Goal: Transaction & Acquisition: Purchase product/service

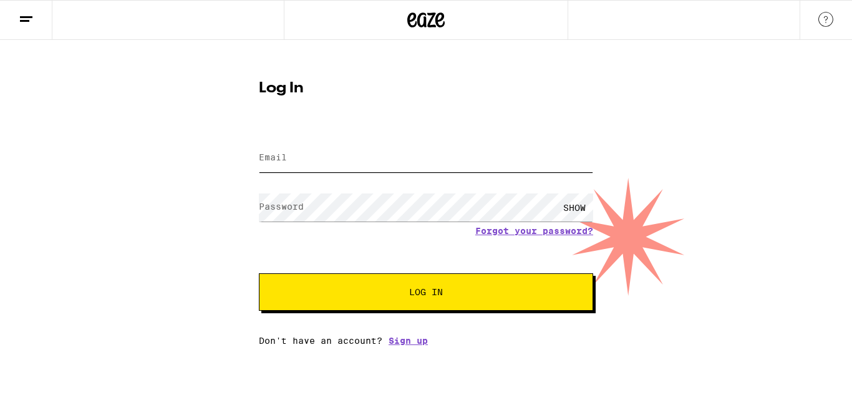
type input "[EMAIL_ADDRESS][PERSON_NAME][DOMAIN_NAME]"
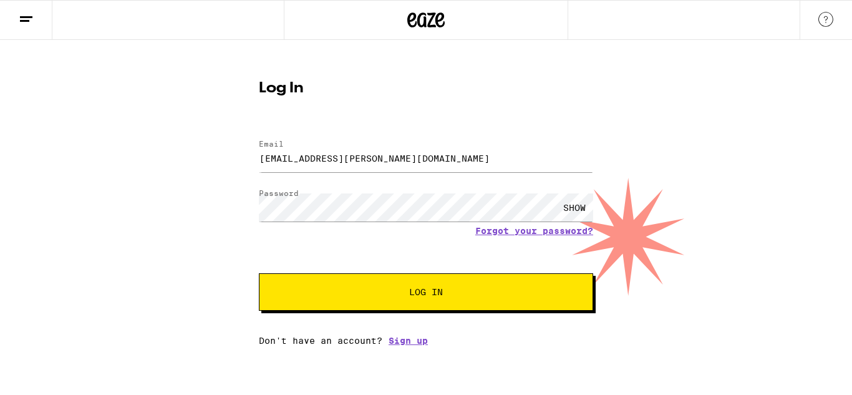
click at [490, 285] on button "Log In" at bounding box center [426, 291] width 334 height 37
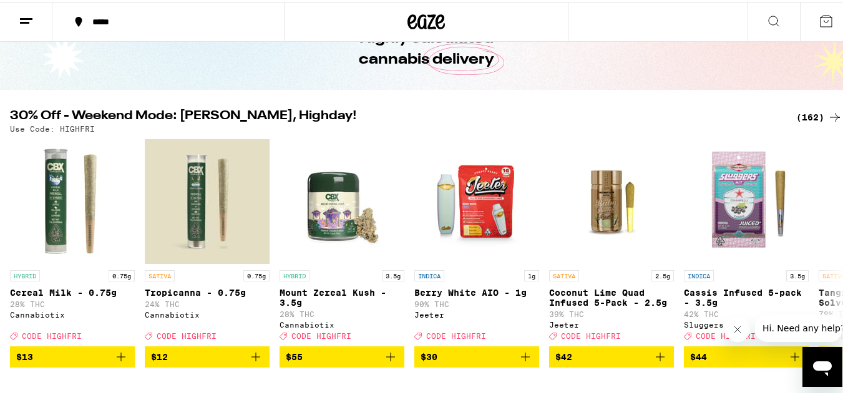
scroll to position [74, 0]
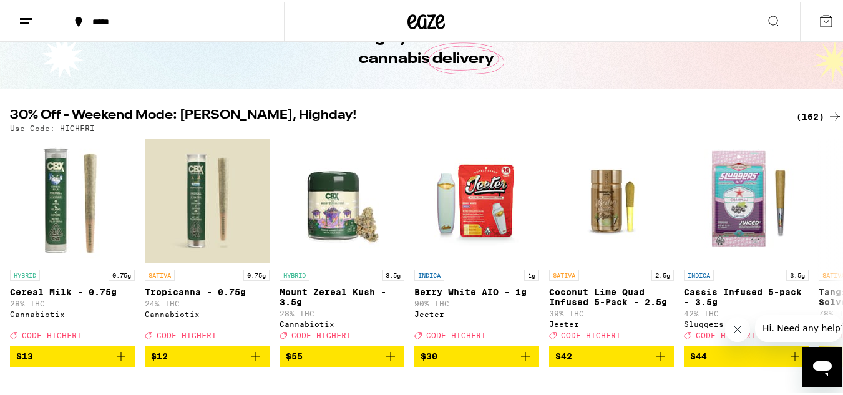
click at [813, 113] on div "(162)" at bounding box center [819, 114] width 46 height 15
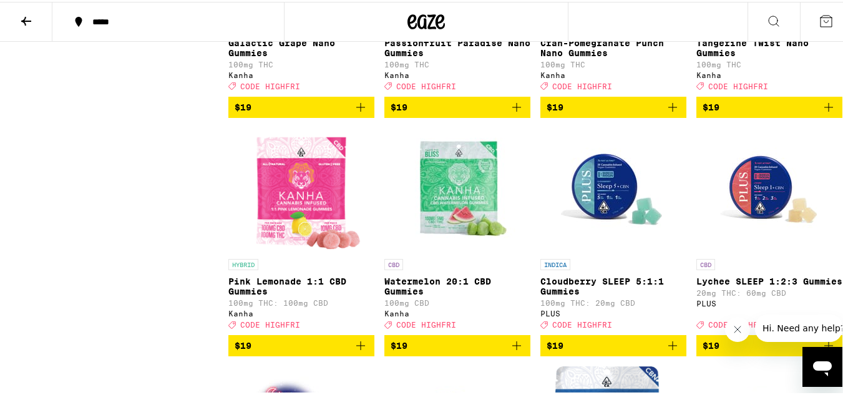
scroll to position [5281, 0]
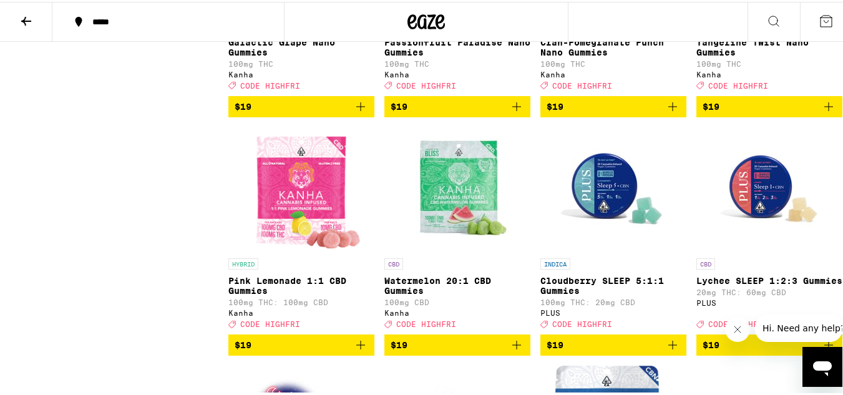
click at [821, 112] on icon "Add to bag" at bounding box center [828, 104] width 15 height 15
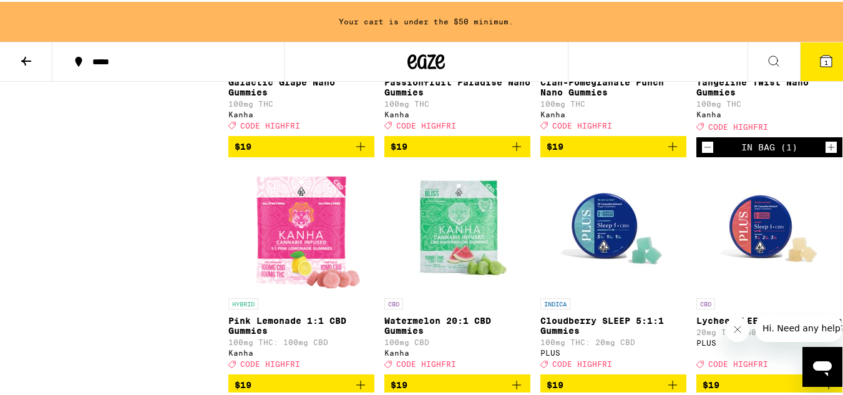
scroll to position [5321, 0]
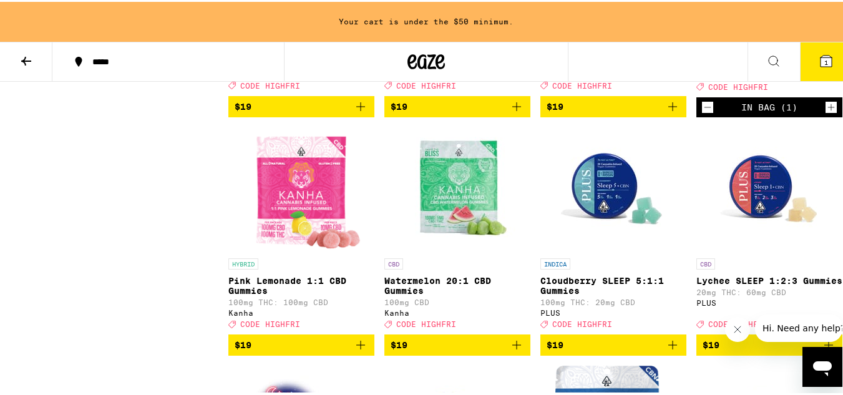
click at [825, 113] on icon "Increment" at bounding box center [830, 105] width 11 height 15
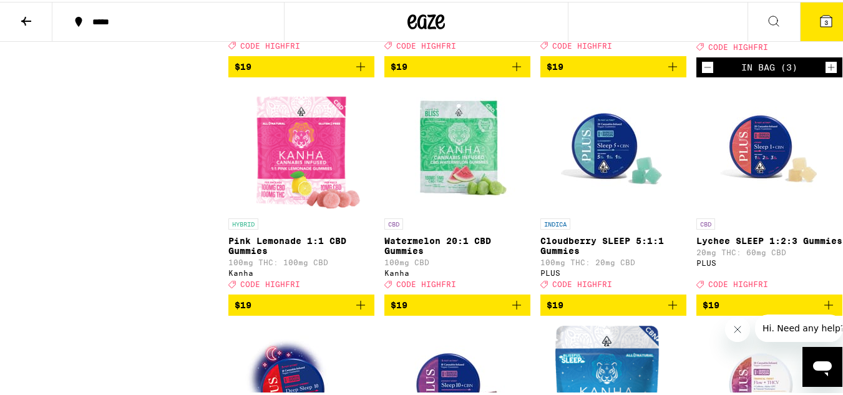
scroll to position [5281, 0]
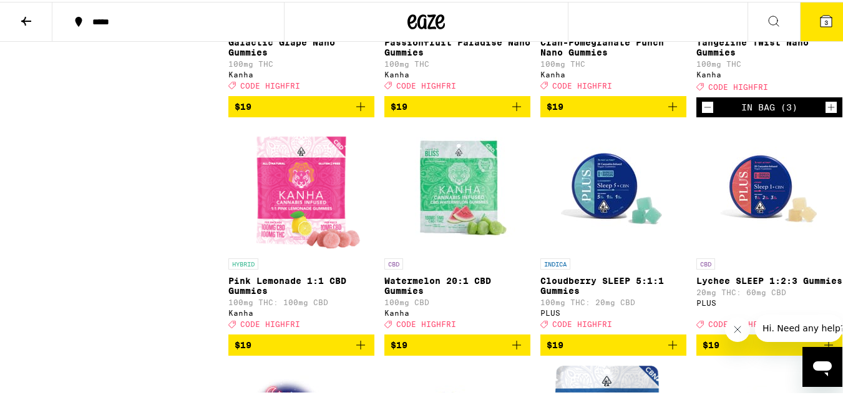
click at [516, 112] on icon "Add to bag" at bounding box center [516, 104] width 15 height 15
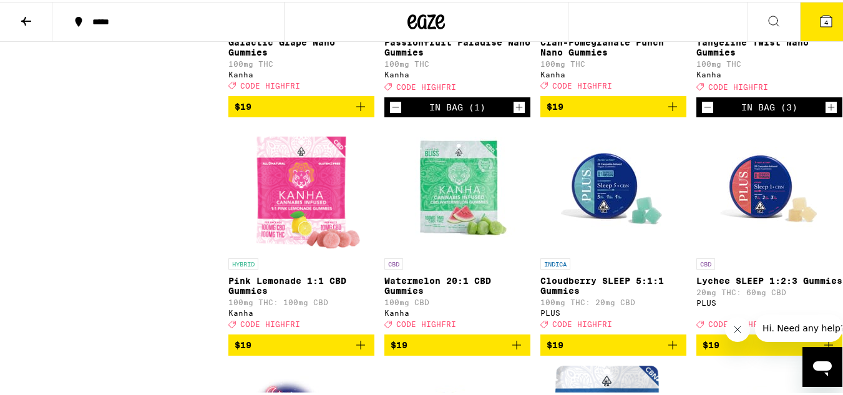
click at [516, 113] on icon "Increment" at bounding box center [518, 105] width 11 height 15
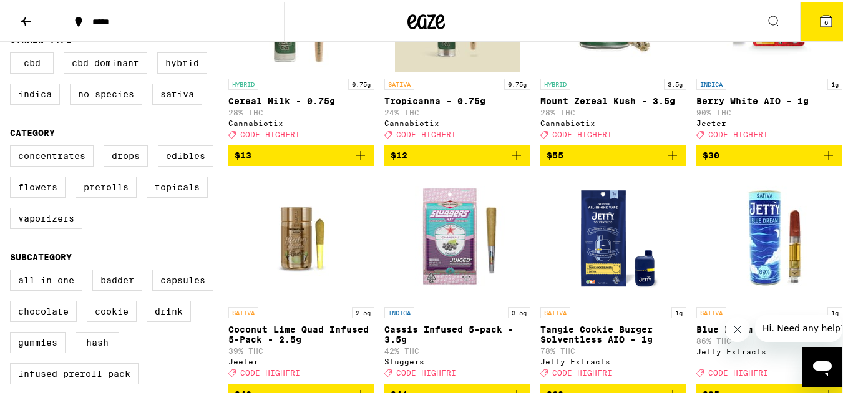
scroll to position [0, 0]
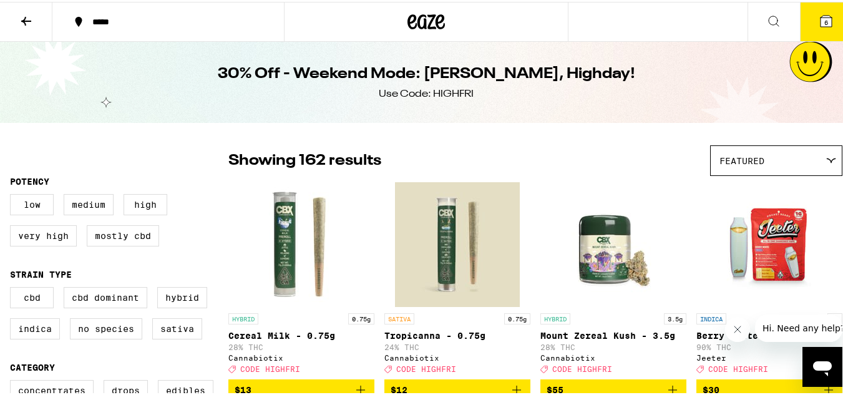
click at [26, 24] on icon at bounding box center [26, 19] width 15 height 15
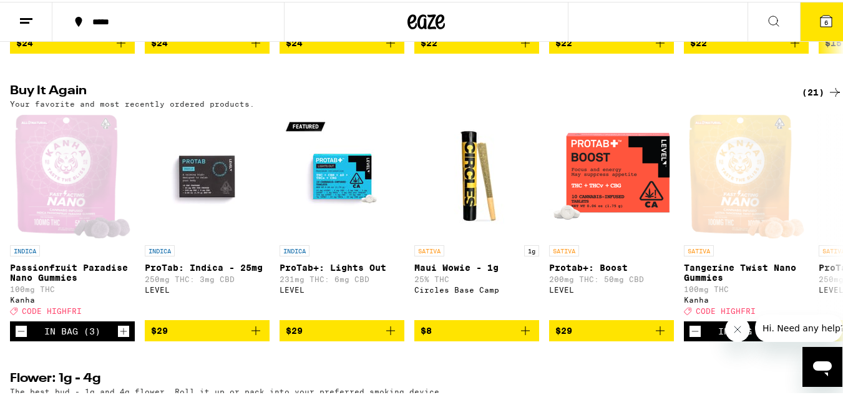
scroll to position [974, 0]
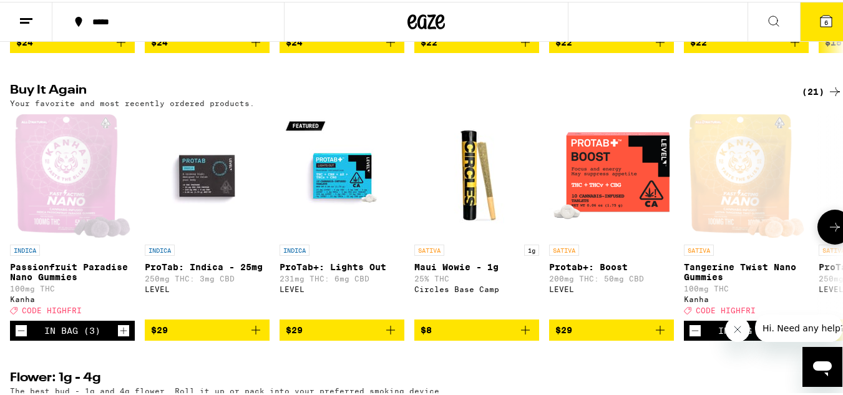
click at [661, 336] on icon "Add to bag" at bounding box center [660, 328] width 15 height 15
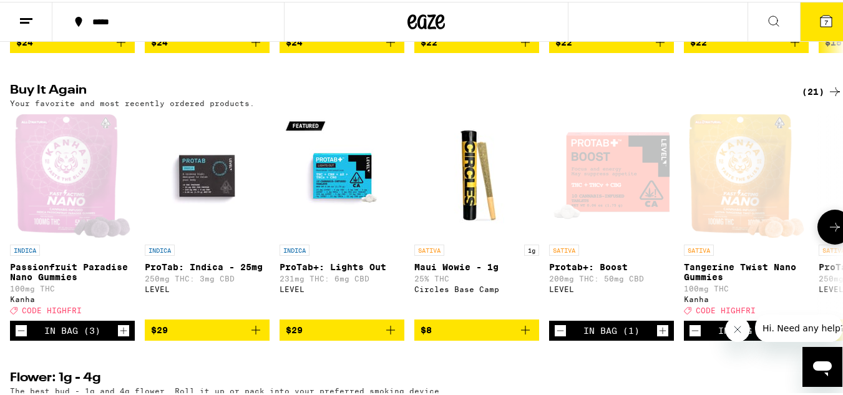
click at [391, 332] on icon "Add to bag" at bounding box center [390, 328] width 9 height 9
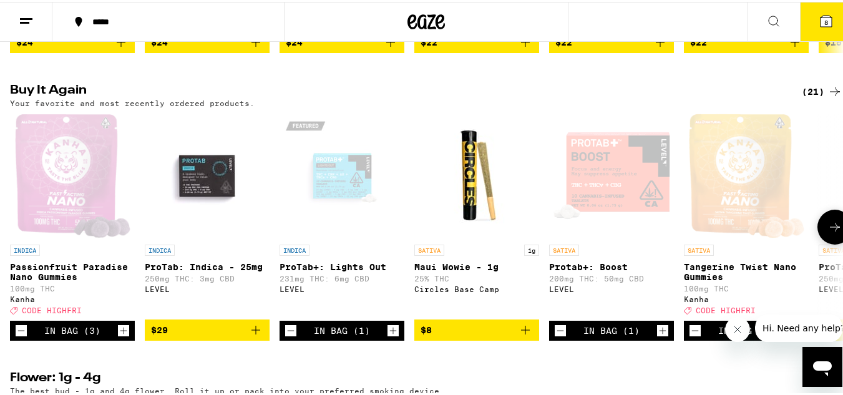
click at [827, 233] on icon at bounding box center [834, 225] width 15 height 15
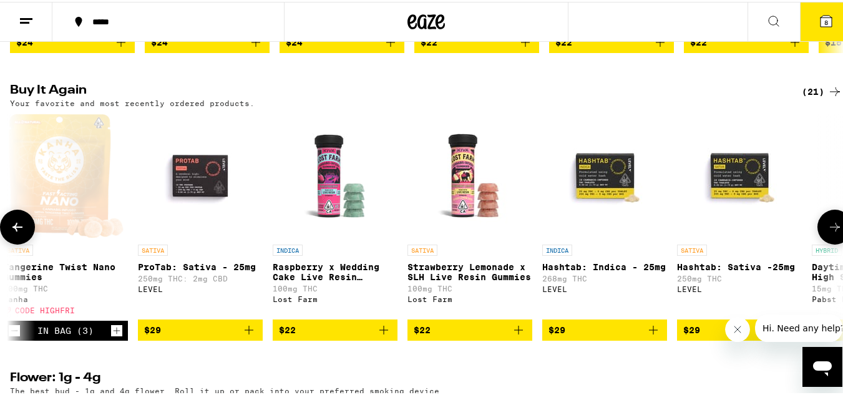
scroll to position [0, 687]
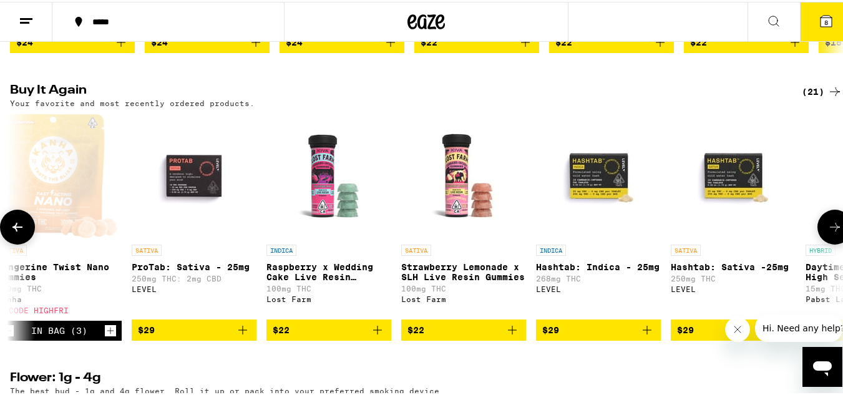
click at [827, 233] on icon at bounding box center [834, 225] width 15 height 15
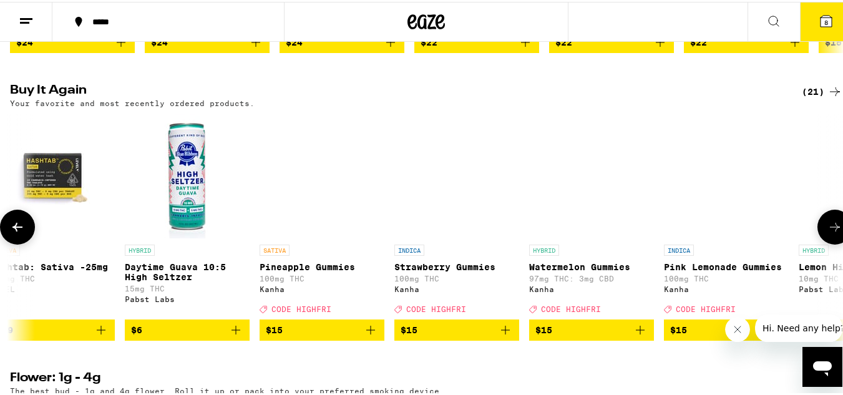
scroll to position [0, 1374]
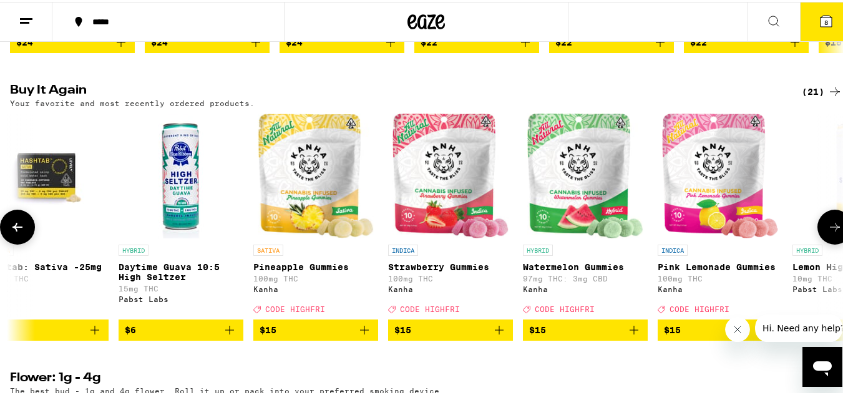
click at [827, 233] on icon at bounding box center [834, 225] width 15 height 15
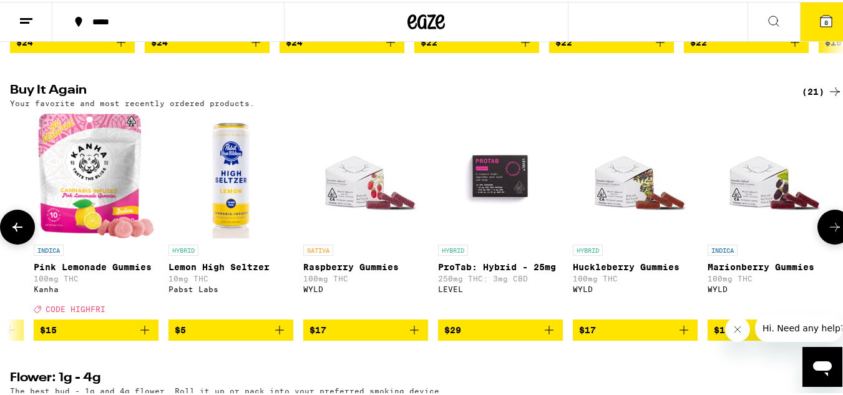
scroll to position [0, 2007]
click at [21, 233] on icon at bounding box center [17, 225] width 15 height 15
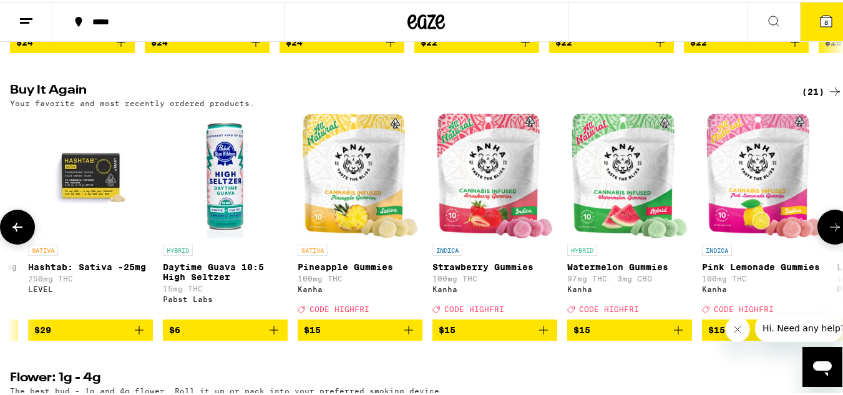
scroll to position [0, 1320]
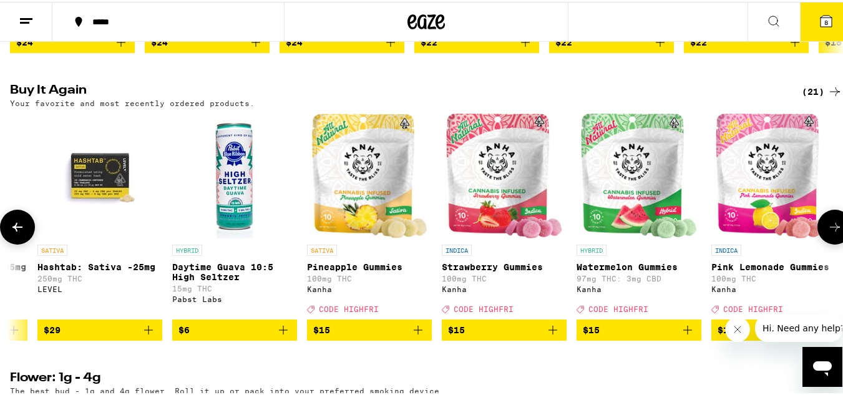
click at [147, 332] on icon "Add to bag" at bounding box center [148, 328] width 9 height 9
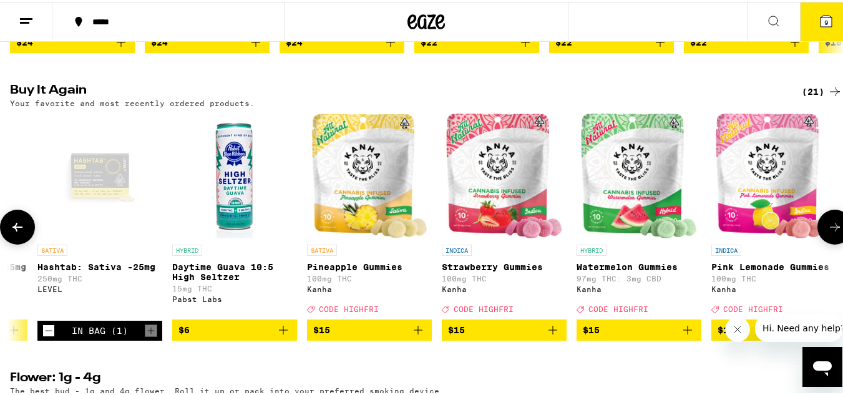
click at [22, 233] on icon at bounding box center [17, 225] width 15 height 15
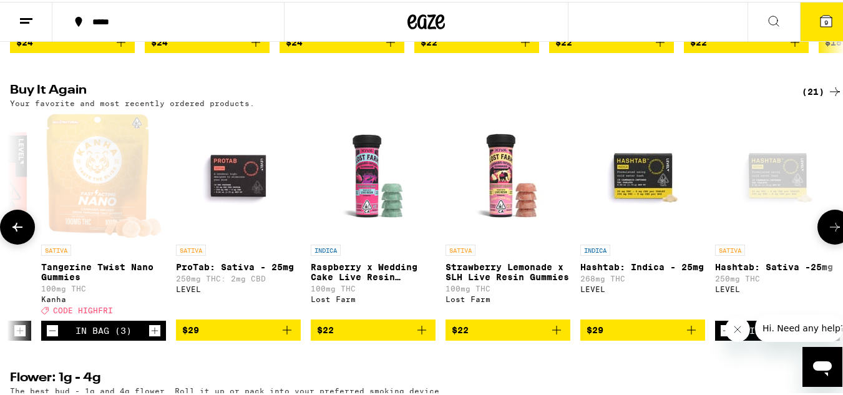
scroll to position [0, 633]
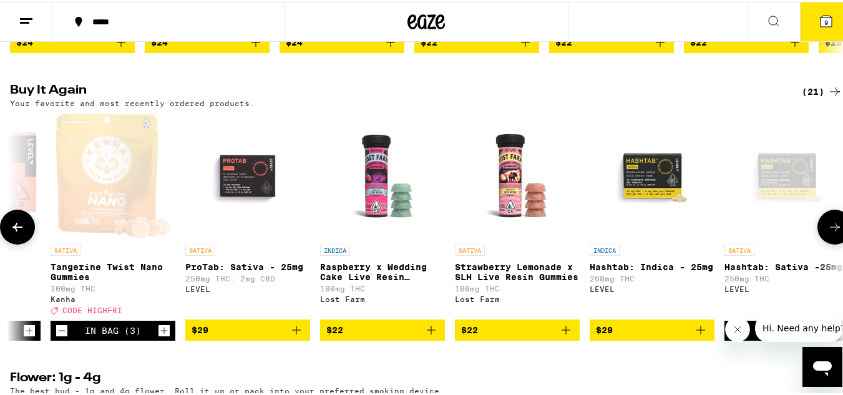
click at [434, 336] on icon "Add to bag" at bounding box center [431, 328] width 15 height 15
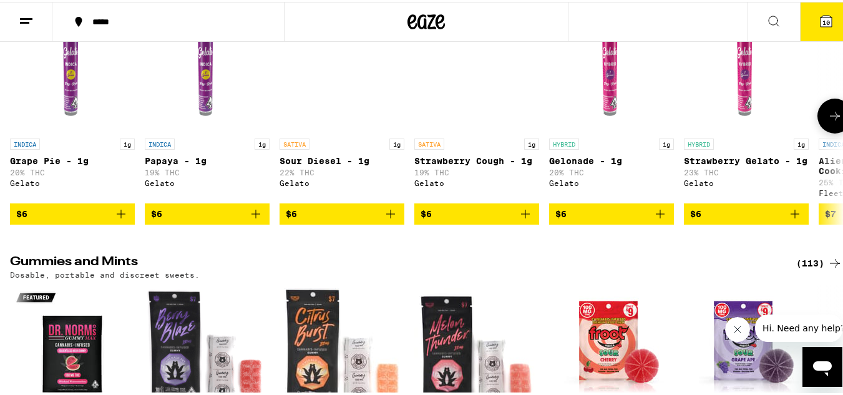
scroll to position [3462, 0]
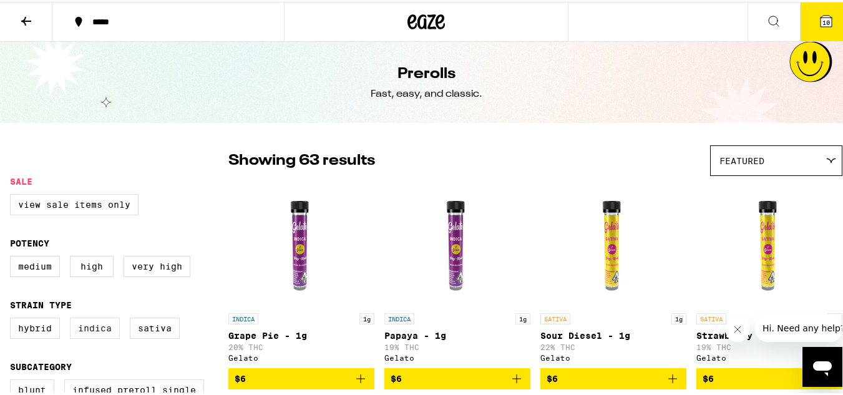
click at [107, 328] on label "Indica" at bounding box center [95, 326] width 50 height 21
click at [13, 318] on input "Indica" at bounding box center [12, 318] width 1 height 1
checkbox input "true"
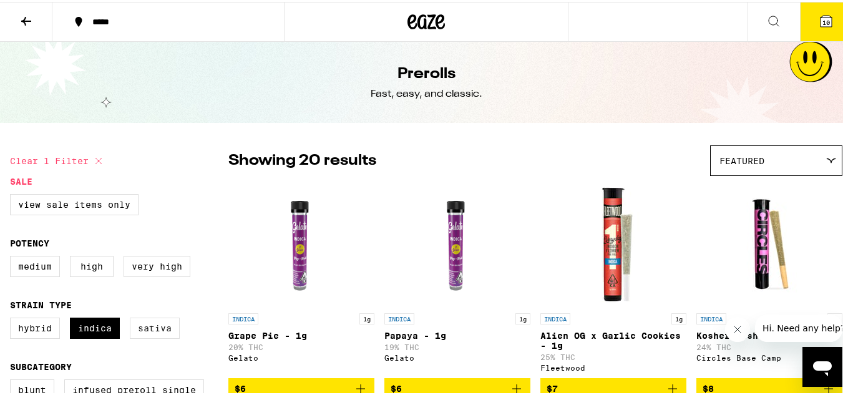
click at [163, 329] on label "Sativa" at bounding box center [155, 326] width 50 height 21
click at [13, 318] on input "Sativa" at bounding box center [12, 318] width 1 height 1
checkbox input "true"
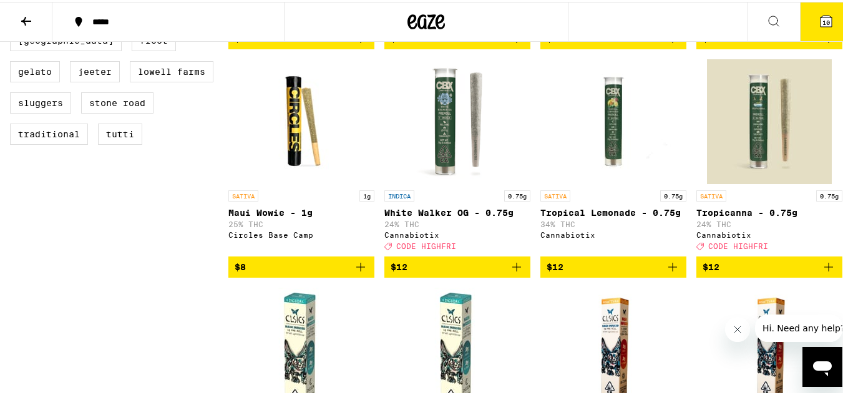
scroll to position [566, 0]
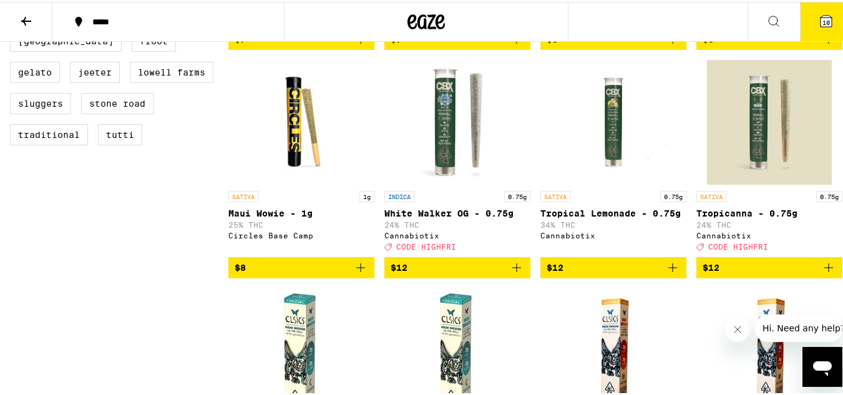
click at [265, 246] on div "SATIVA 1g Maui Wowie - 1g 25% THC Circles Base Camp" at bounding box center [301, 219] width 146 height 60
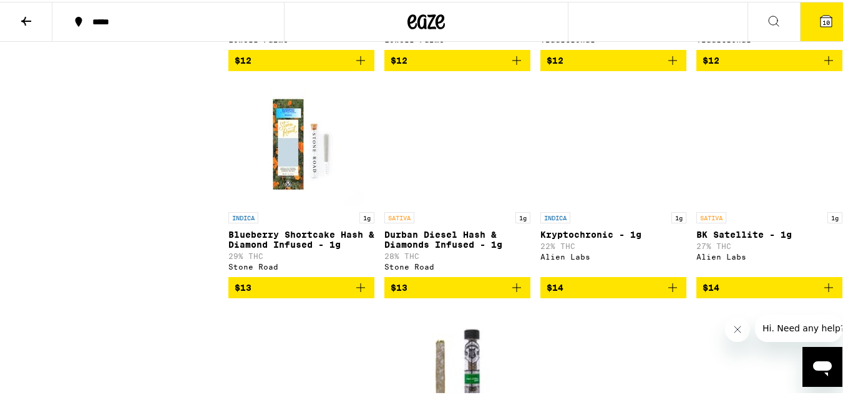
scroll to position [1218, 0]
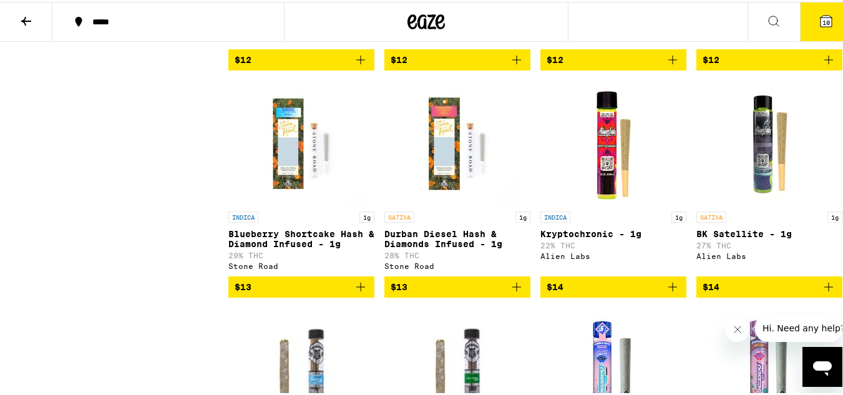
click at [610, 203] on img "Open page for Kryptochronic - 1g from Alien Labs" at bounding box center [613, 141] width 125 height 125
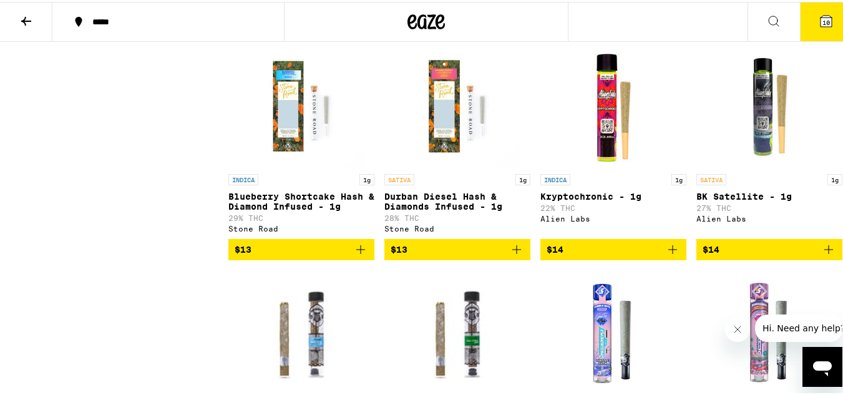
scroll to position [1255, 0]
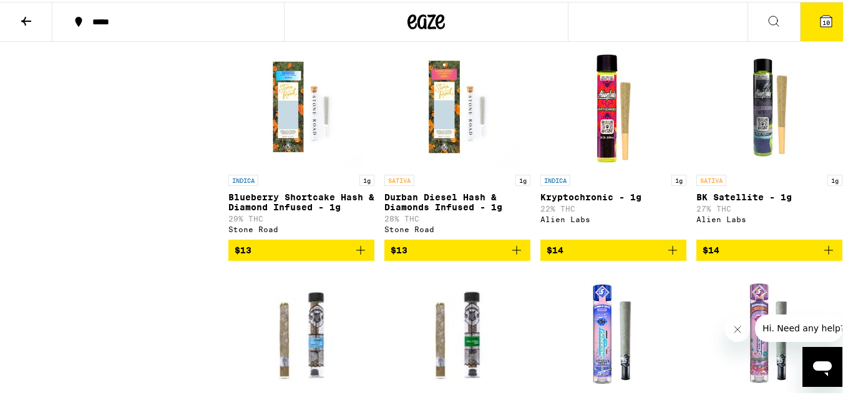
click at [665, 256] on icon "Add to bag" at bounding box center [672, 248] width 15 height 15
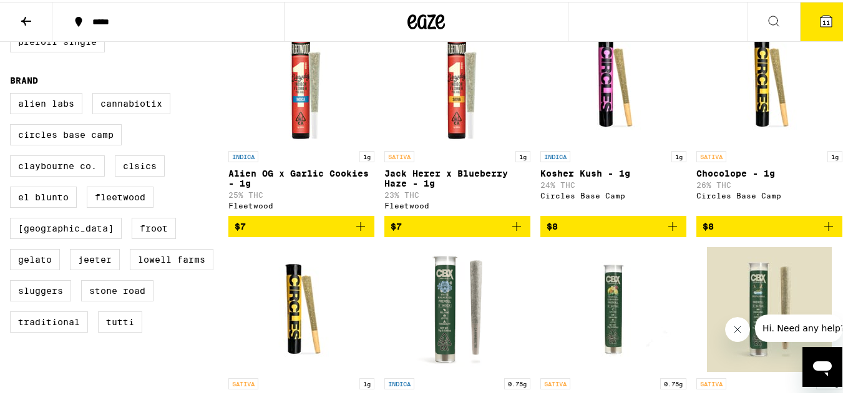
scroll to position [379, 0]
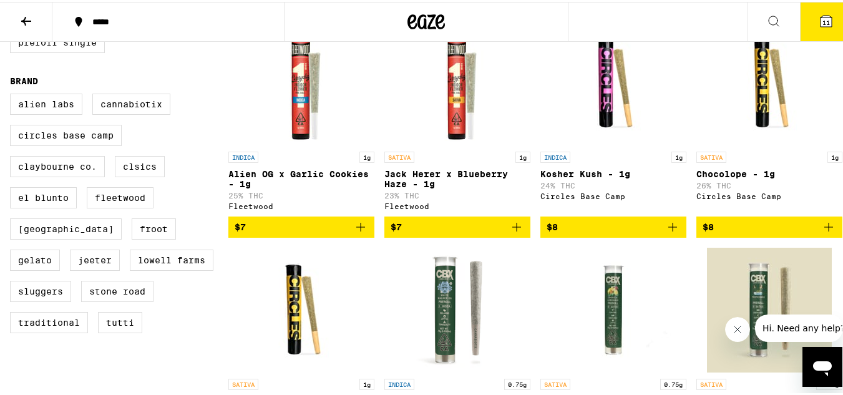
click at [725, 177] on p "Chocolope - 1g" at bounding box center [769, 172] width 146 height 10
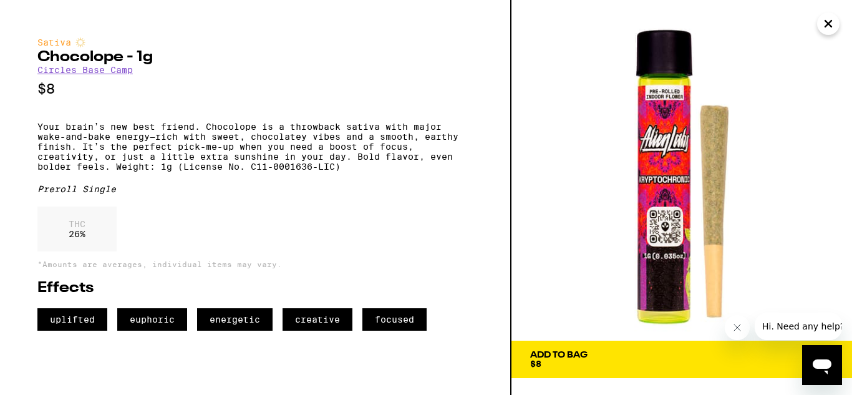
click at [634, 349] on button "Add To Bag $8" at bounding box center [682, 359] width 341 height 37
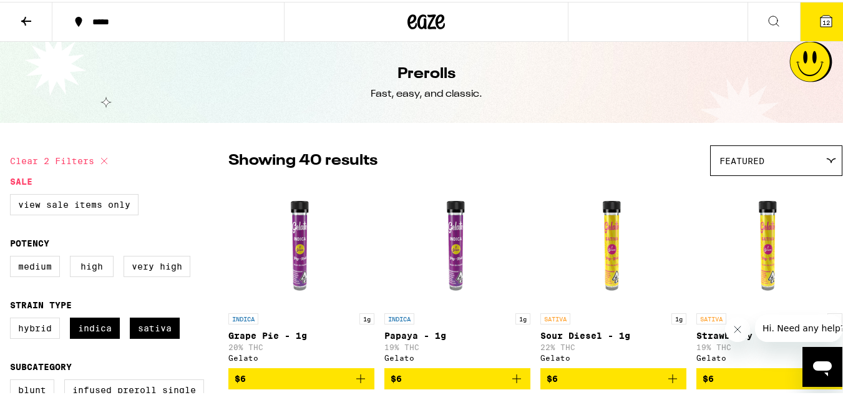
click at [804, 15] on button "12" at bounding box center [826, 20] width 52 height 39
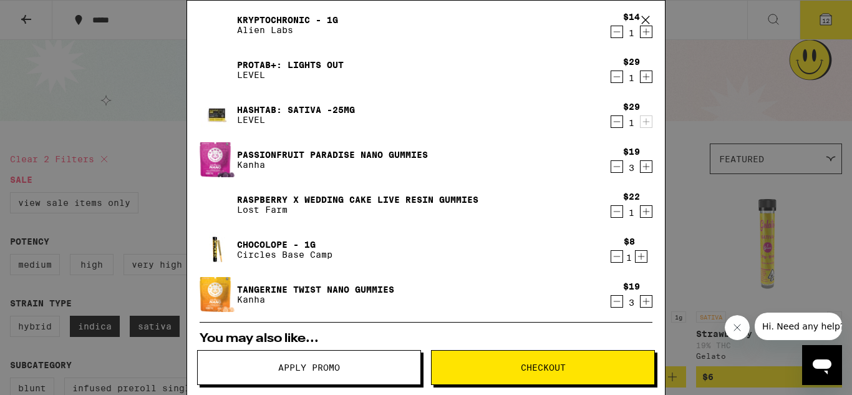
scroll to position [78, 0]
click at [614, 167] on icon "Decrement" at bounding box center [617, 167] width 7 height 0
click at [611, 298] on icon "Decrement" at bounding box center [616, 301] width 11 height 15
click at [641, 168] on icon "Increment" at bounding box center [646, 167] width 11 height 15
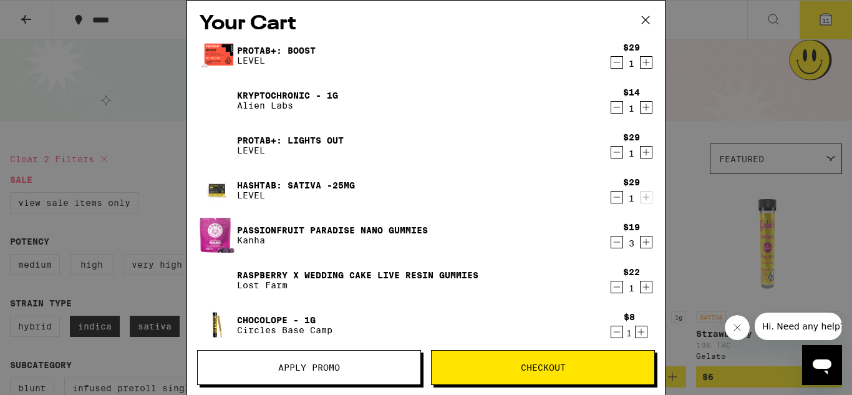
scroll to position [2, 0]
click at [611, 152] on icon "Decrement" at bounding box center [616, 152] width 11 height 15
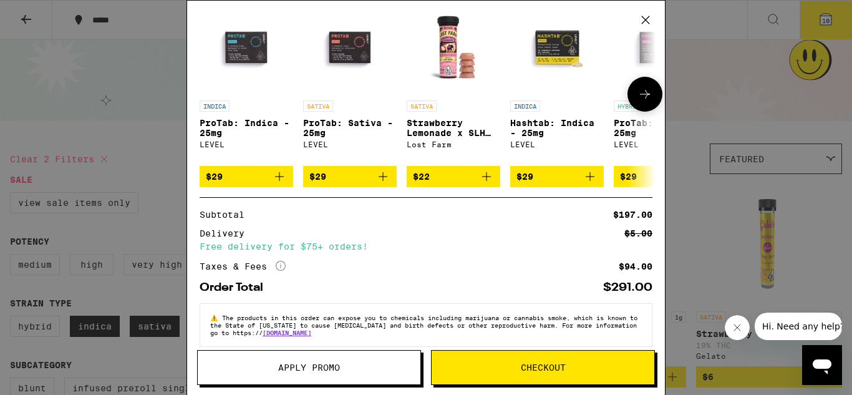
scroll to position [405, 0]
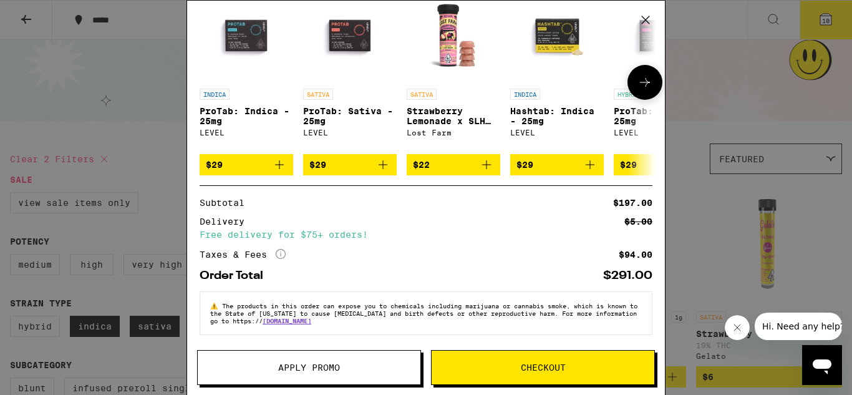
click at [631, 87] on button at bounding box center [645, 82] width 35 height 35
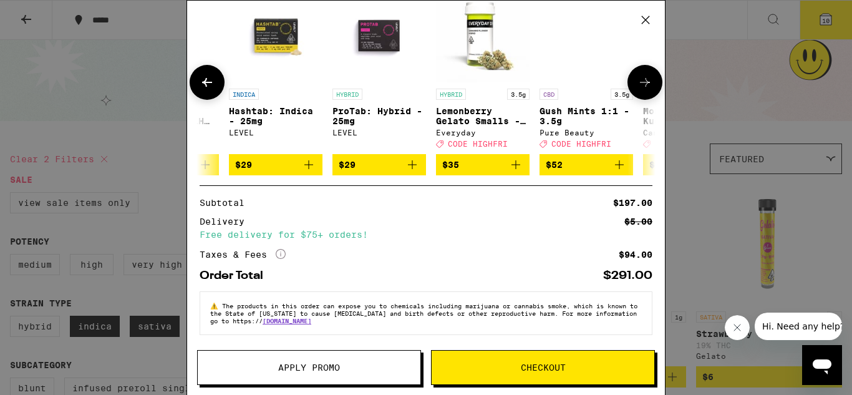
scroll to position [0, 308]
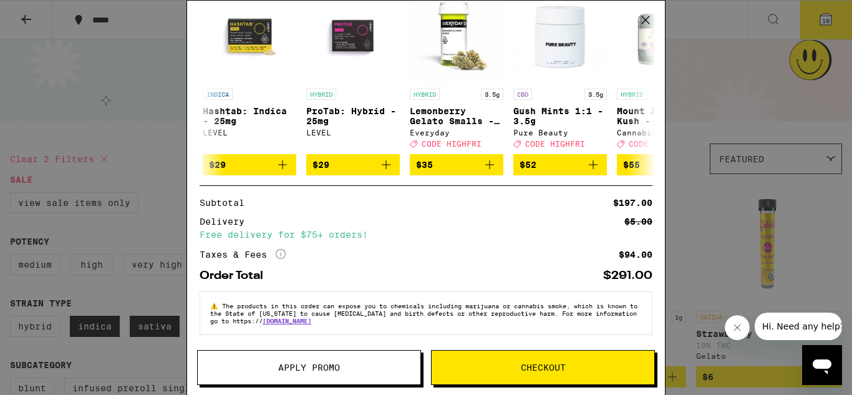
click at [311, 364] on span "Apply Promo" at bounding box center [309, 367] width 62 height 9
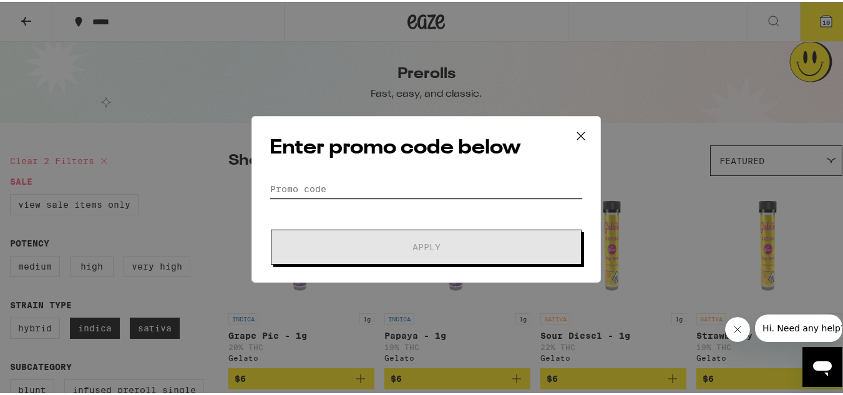
click at [389, 192] on input "Promo Code" at bounding box center [425, 187] width 313 height 19
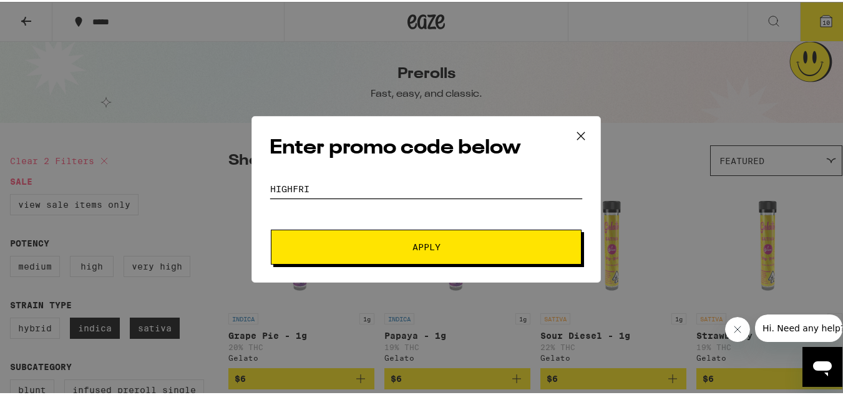
type input "HIGHFRI"
click at [396, 234] on button "Apply" at bounding box center [426, 245] width 311 height 35
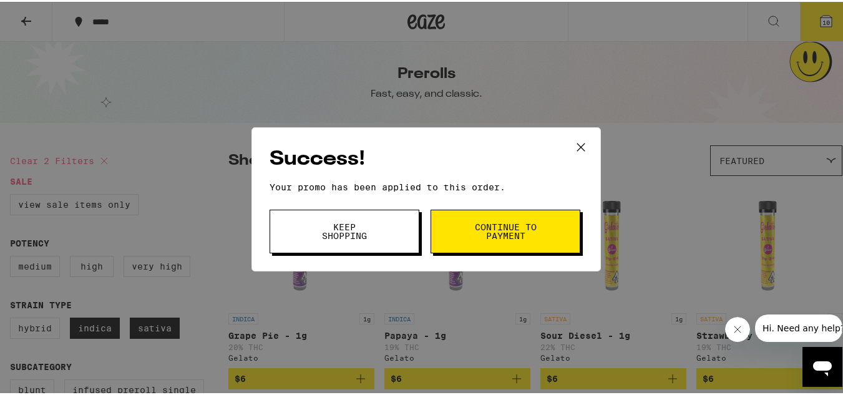
drag, startPoint x: 396, startPoint y: 234, endPoint x: 375, endPoint y: 234, distance: 21.2
click at [375, 234] on button "Keep Shopping" at bounding box center [344, 230] width 150 height 44
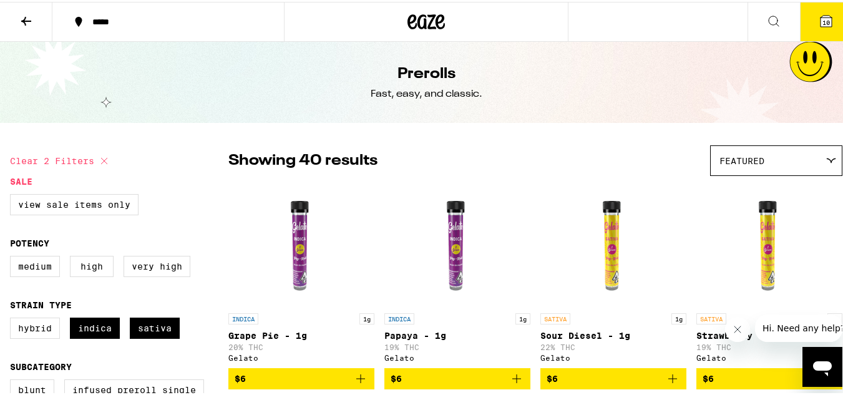
click at [822, 13] on icon at bounding box center [825, 19] width 15 height 15
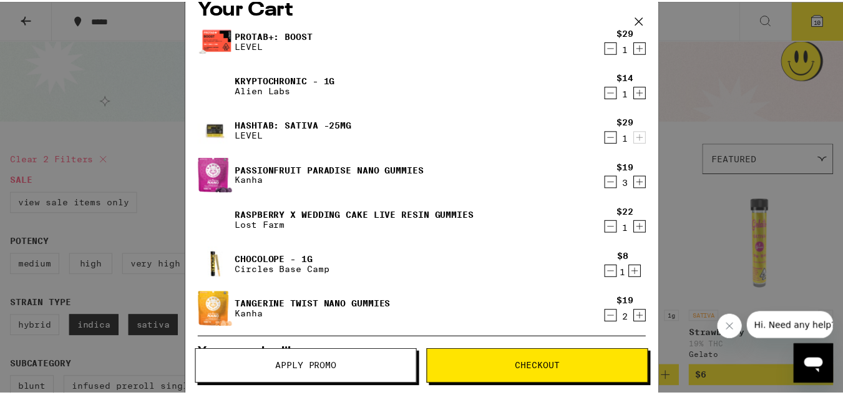
scroll to position [17, 0]
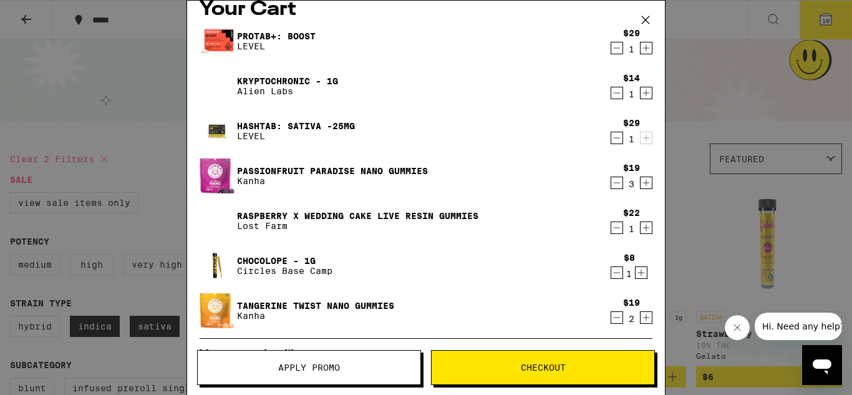
click at [523, 360] on button "Checkout" at bounding box center [543, 367] width 224 height 35
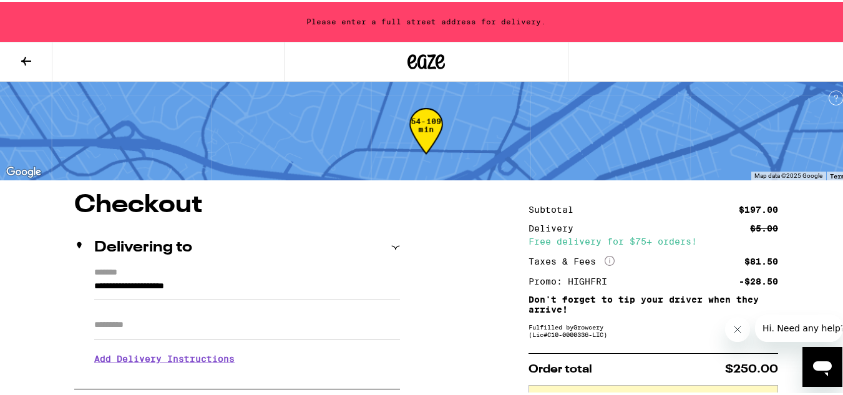
click at [240, 289] on input "**********" at bounding box center [247, 287] width 306 height 21
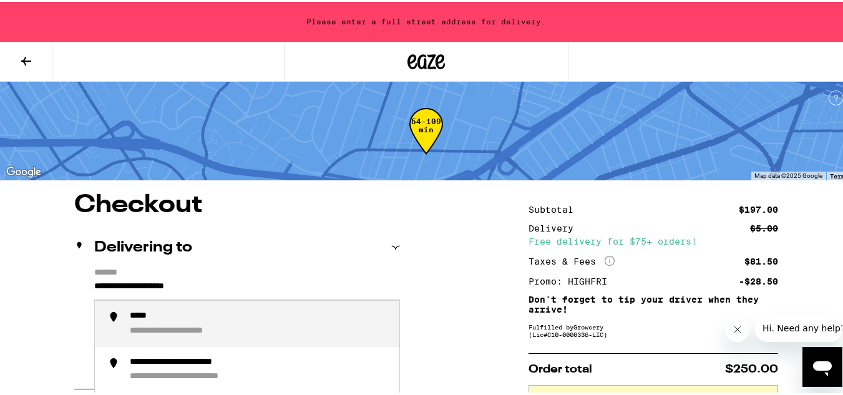
click at [240, 289] on input "**********" at bounding box center [247, 287] width 306 height 21
click at [223, 320] on div "**********" at bounding box center [183, 314] width 107 height 11
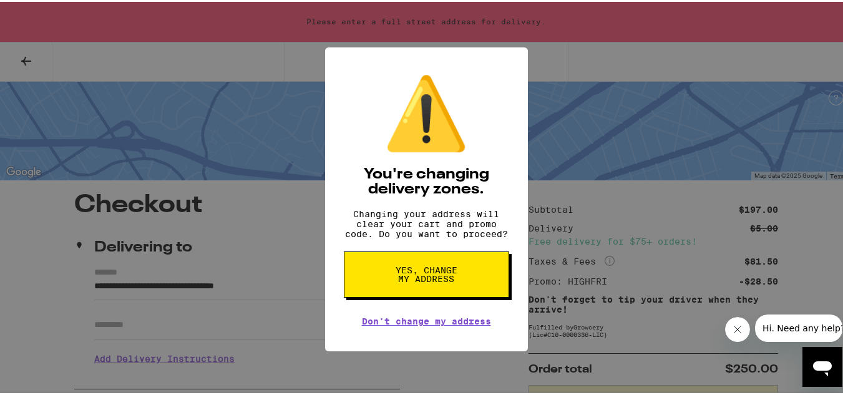
click at [394, 263] on button "Yes, change my address" at bounding box center [426, 273] width 165 height 46
type input "**********"
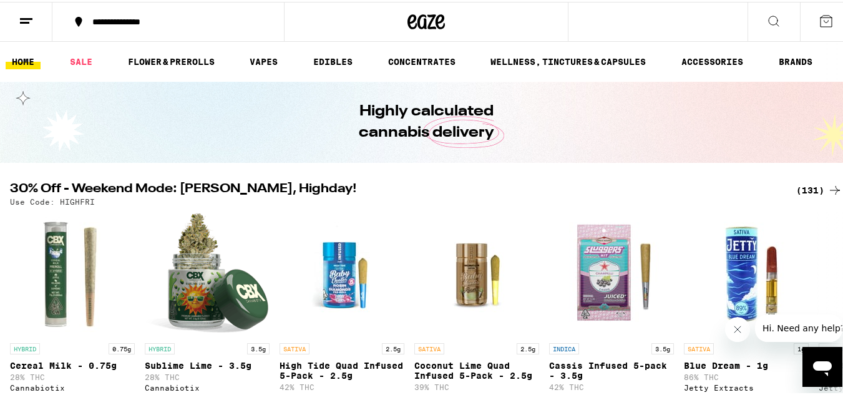
click at [807, 187] on div "(131)" at bounding box center [819, 188] width 46 height 15
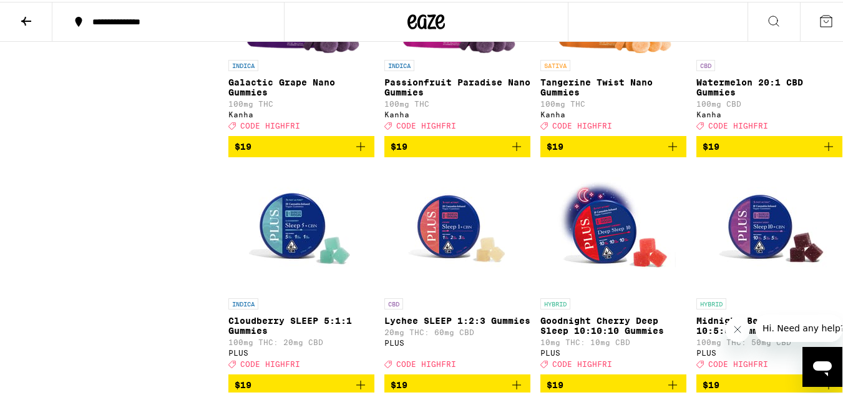
scroll to position [4530, 0]
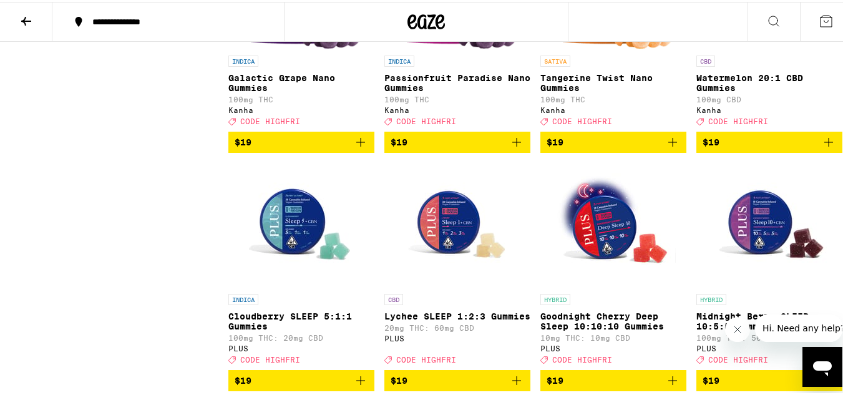
click at [665, 148] on icon "Add to bag" at bounding box center [672, 140] width 15 height 15
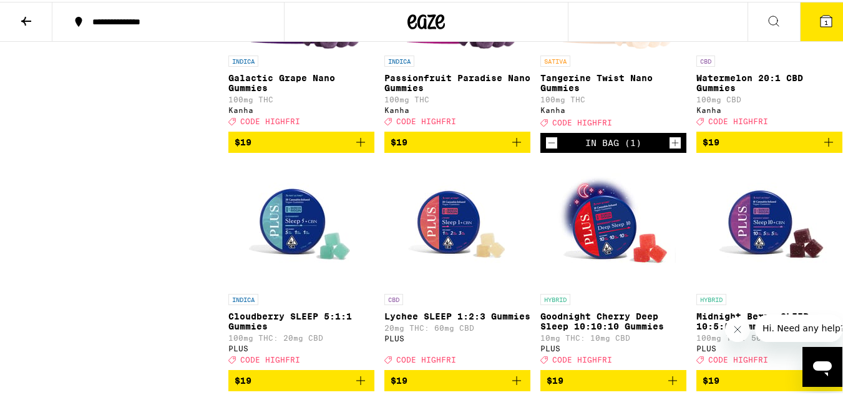
scroll to position [4570, 0]
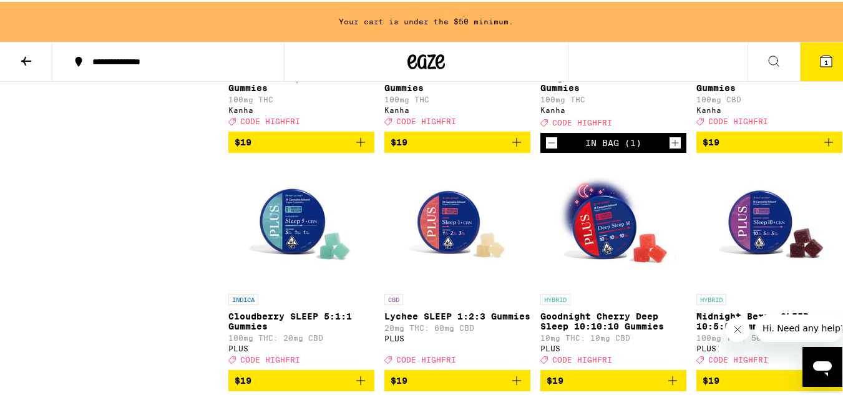
click at [669, 148] on icon "Increment" at bounding box center [674, 140] width 11 height 15
click at [515, 148] on icon "Add to bag" at bounding box center [516, 140] width 15 height 15
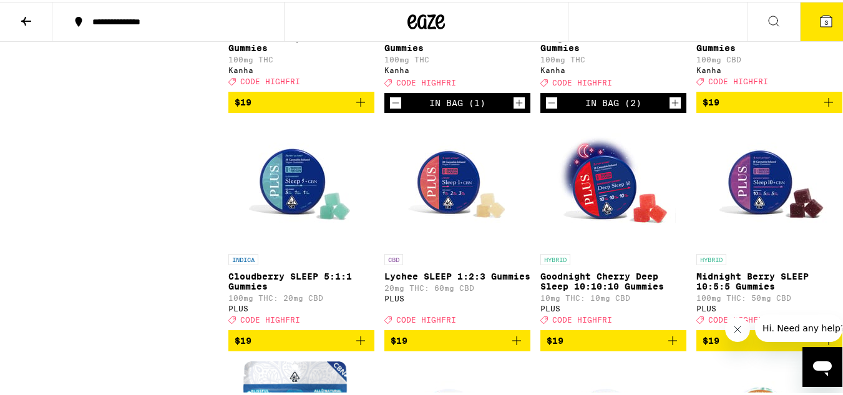
scroll to position [4530, 0]
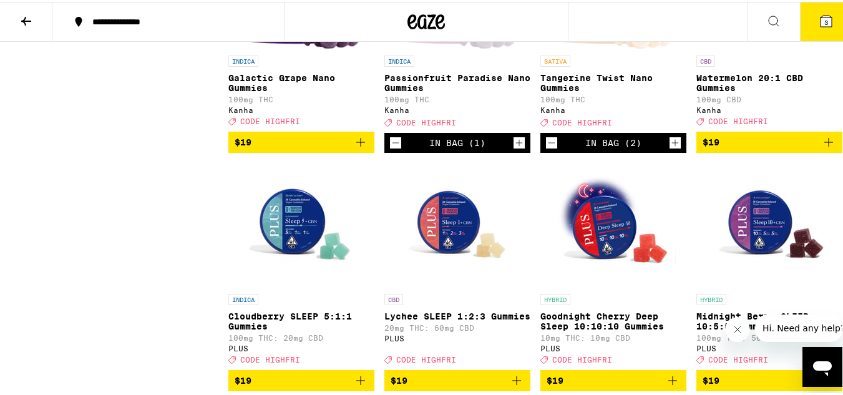
click at [515, 148] on icon "Increment" at bounding box center [518, 140] width 11 height 15
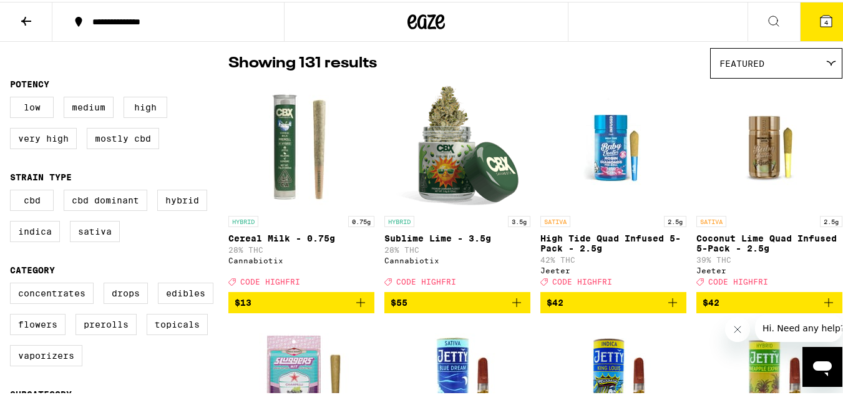
scroll to position [79, 0]
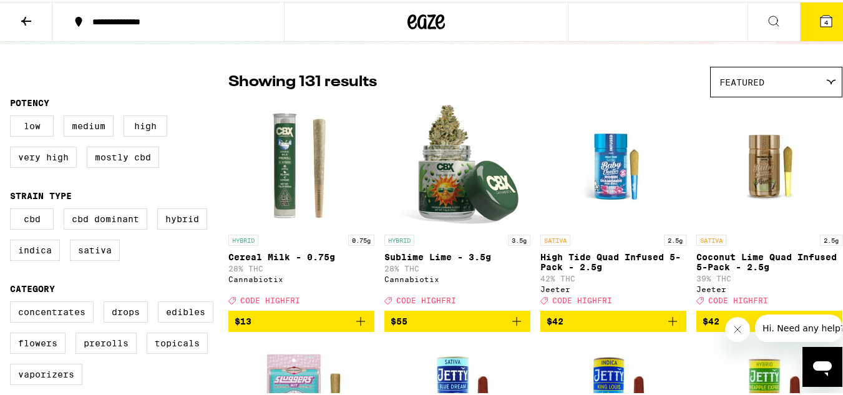
click at [27, 16] on icon at bounding box center [26, 19] width 15 height 15
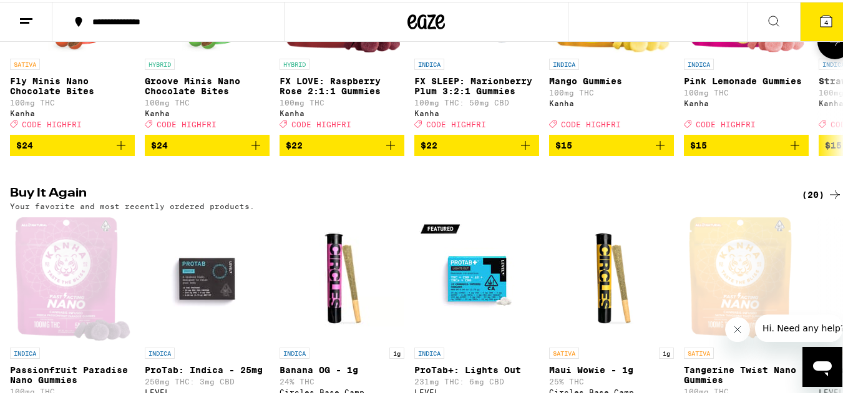
scroll to position [960, 0]
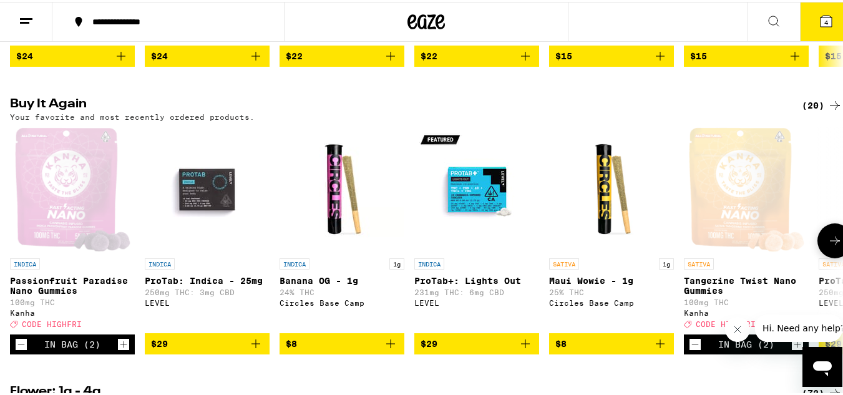
click at [830, 243] on icon at bounding box center [835, 239] width 10 height 9
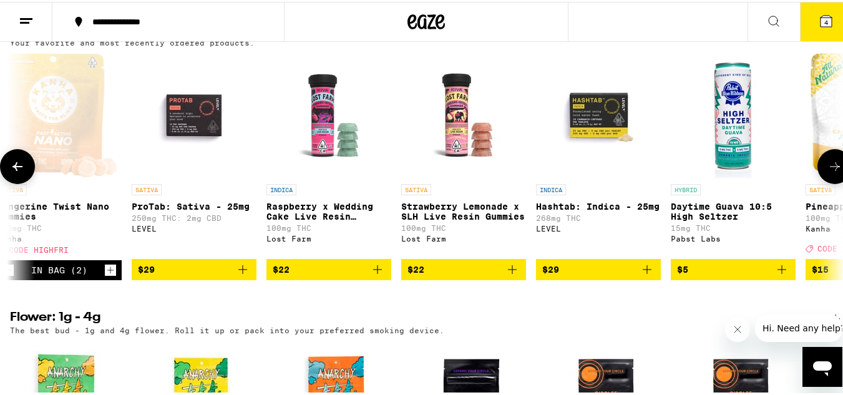
scroll to position [1035, 0]
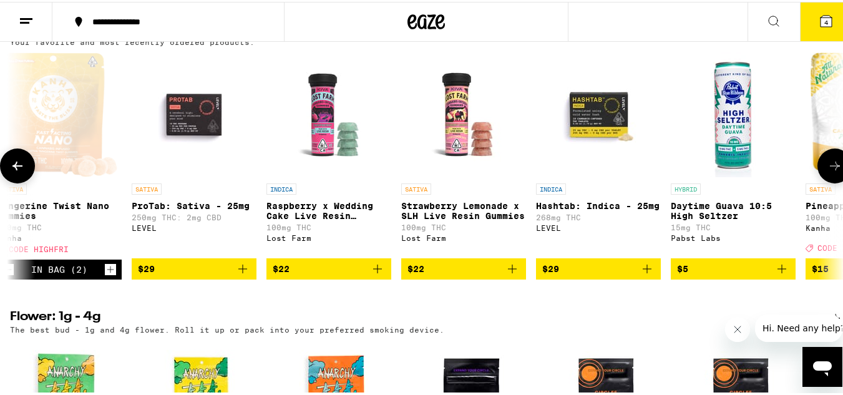
click at [371, 274] on icon "Add to bag" at bounding box center [377, 267] width 15 height 15
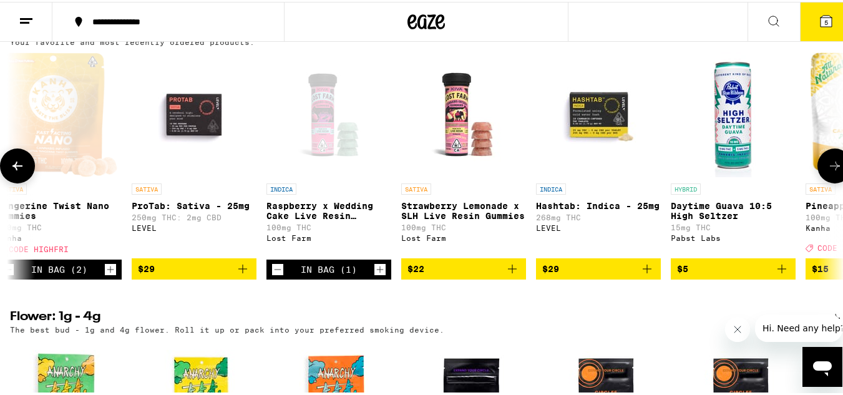
click at [827, 172] on icon at bounding box center [834, 164] width 15 height 15
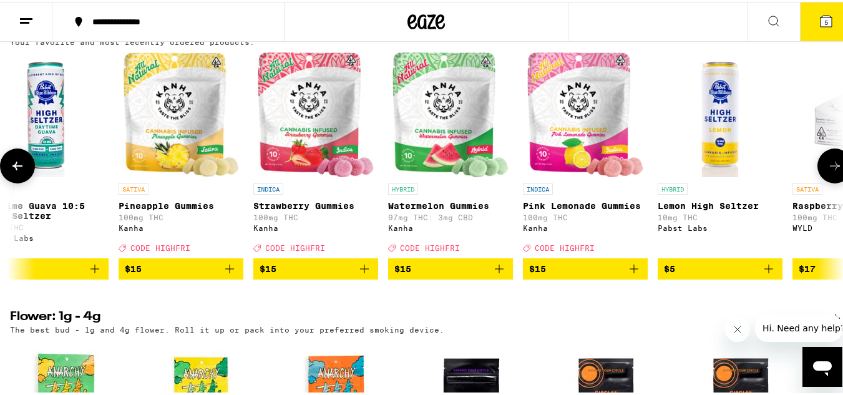
click at [827, 172] on icon at bounding box center [834, 164] width 15 height 15
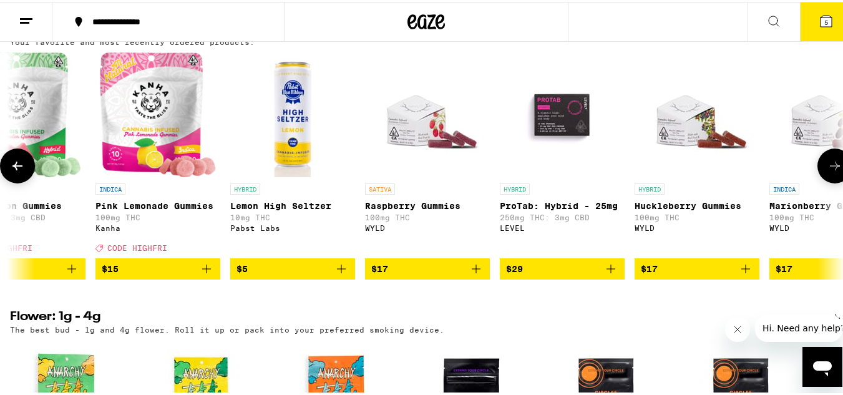
scroll to position [0, 1872]
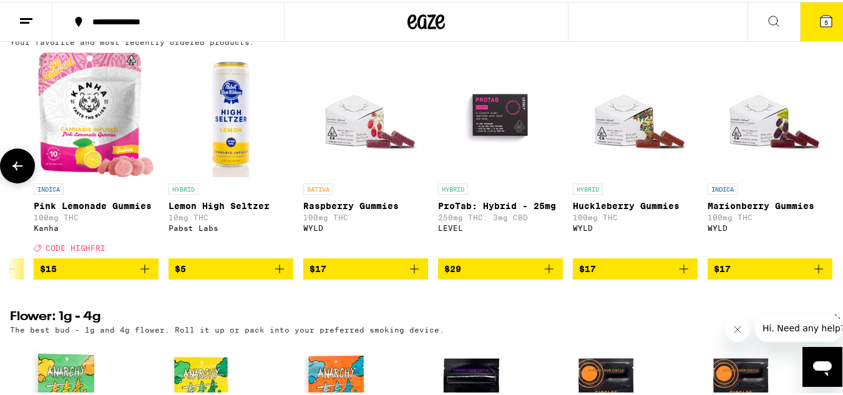
click at [26, 182] on button at bounding box center [17, 164] width 35 height 35
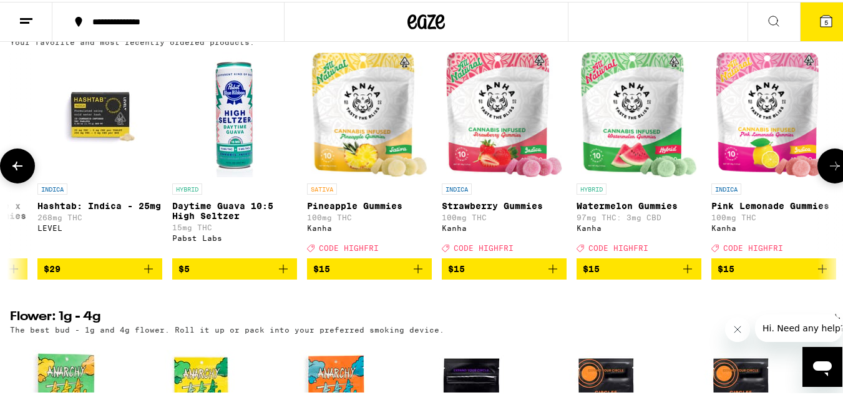
click at [26, 182] on button at bounding box center [17, 164] width 35 height 35
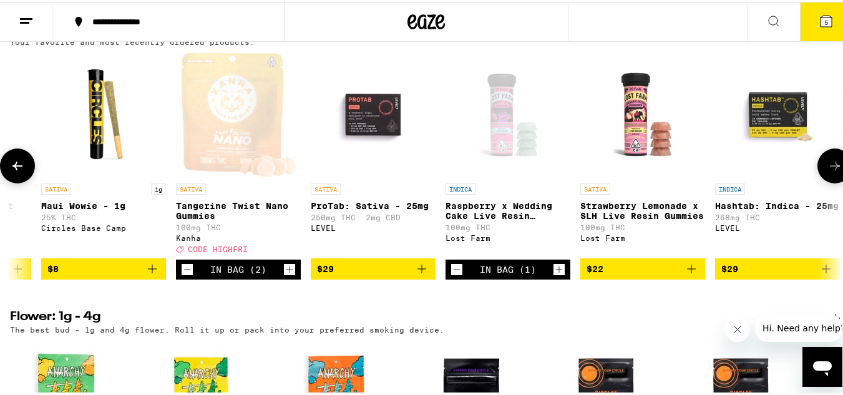
scroll to position [0, 498]
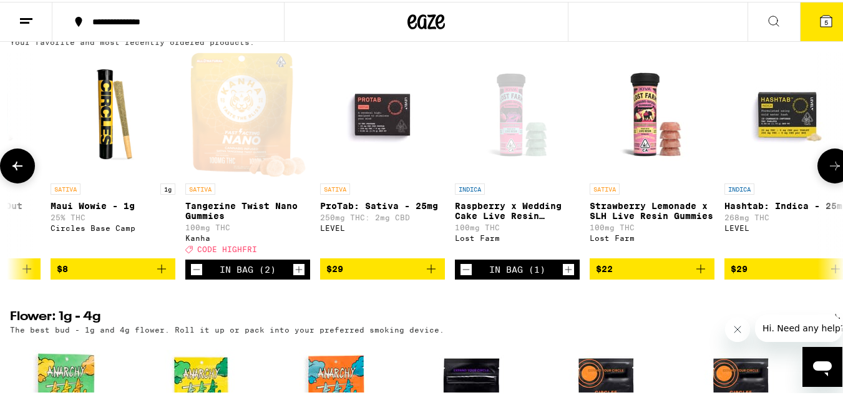
click at [26, 182] on button at bounding box center [17, 164] width 35 height 35
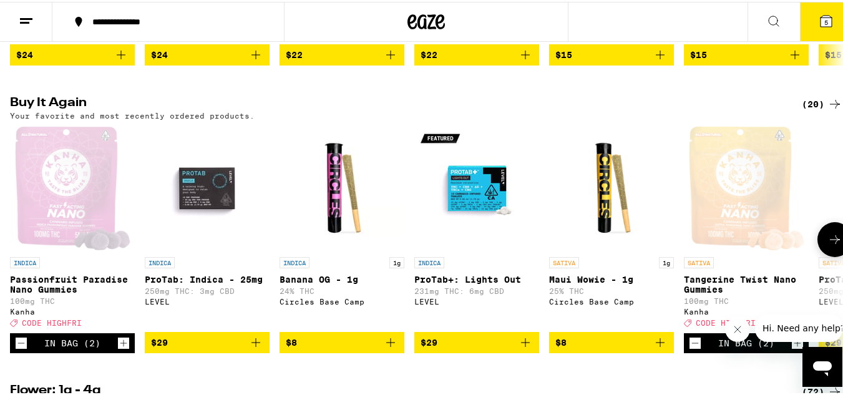
scroll to position [961, 0]
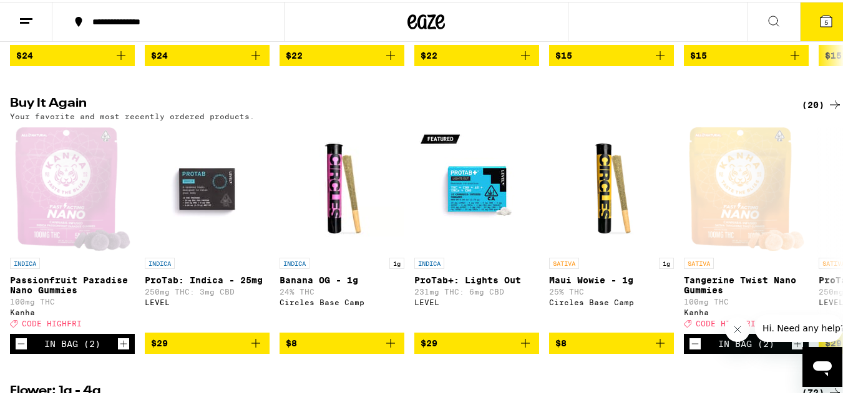
click at [769, 31] on button at bounding box center [773, 20] width 52 height 39
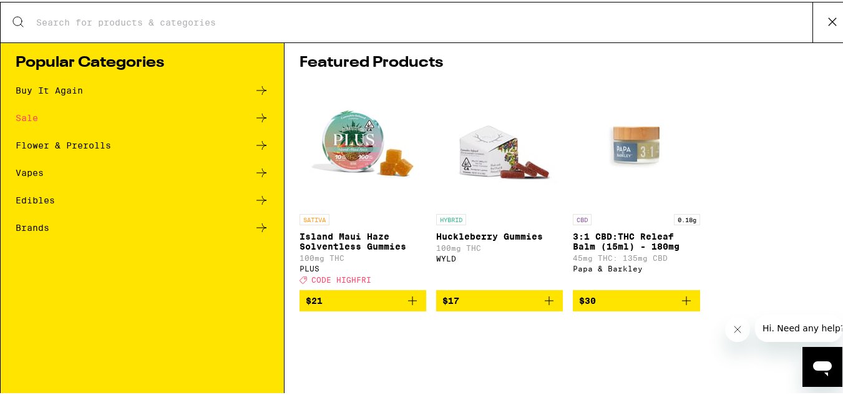
scroll to position [0, 0]
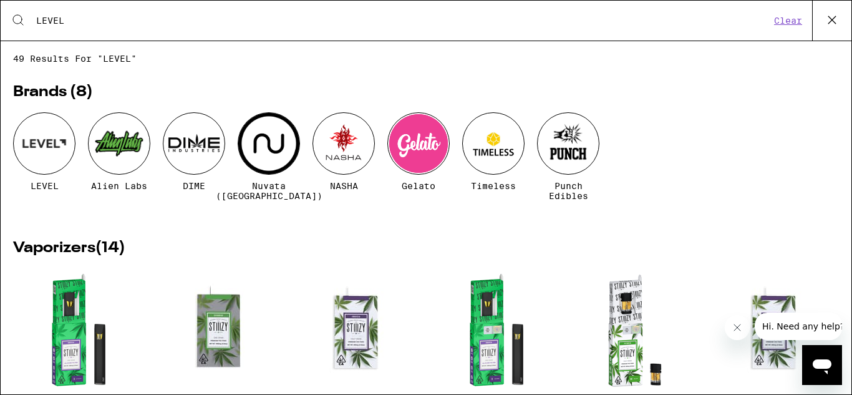
type input "LEVEL"
click at [30, 149] on div at bounding box center [44, 143] width 62 height 62
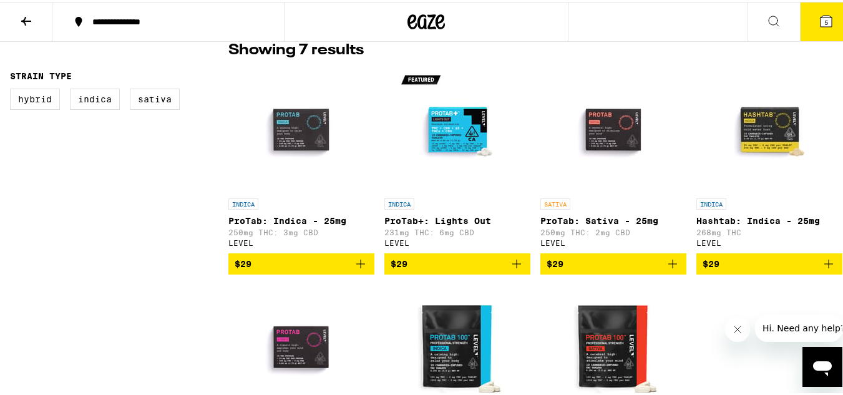
scroll to position [323, 0]
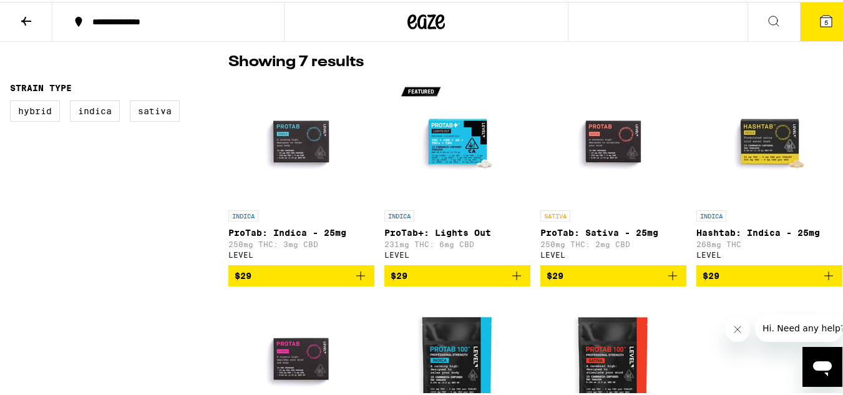
click at [39, 13] on button at bounding box center [26, 20] width 52 height 39
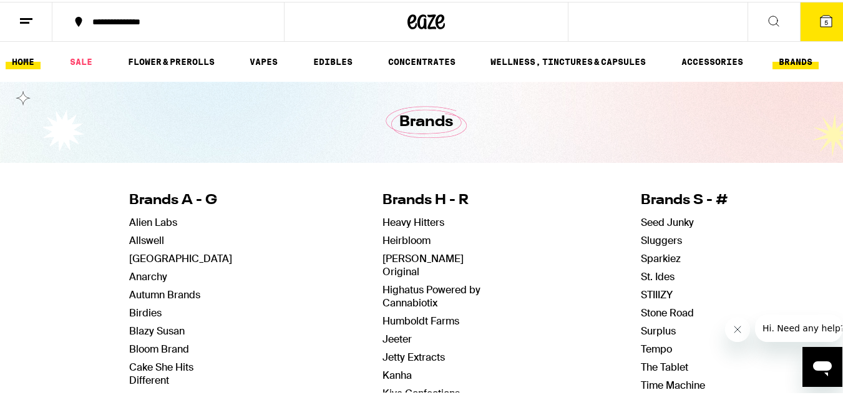
click at [16, 62] on link "HOME" at bounding box center [23, 59] width 35 height 15
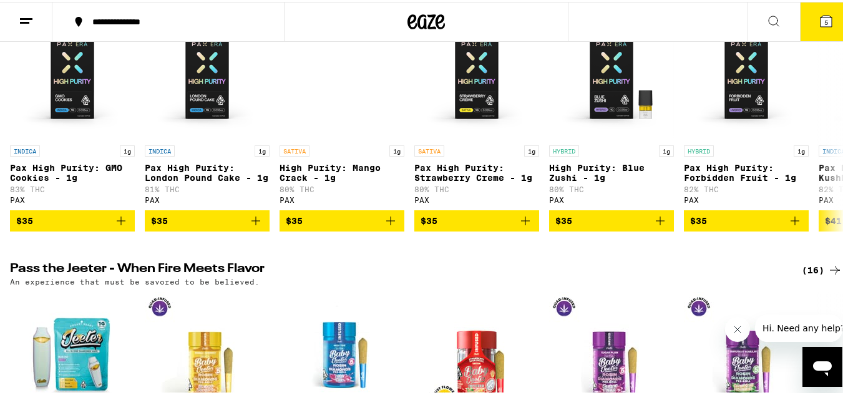
scroll to position [3191, 0]
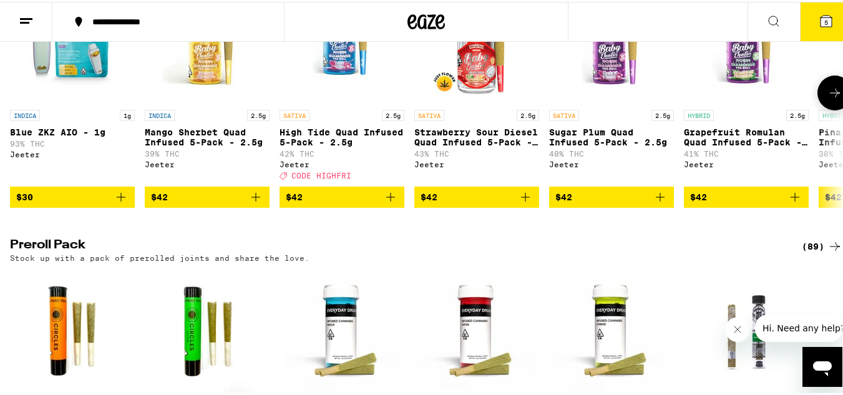
click at [164, 102] on img "Open page for Mango Sherbet Quad Infused 5-Pack - 2.5g from Jeeter" at bounding box center [207, 39] width 125 height 125
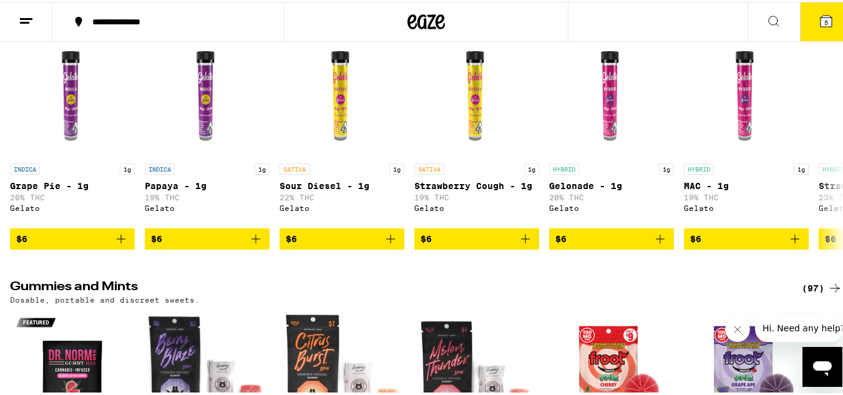
scroll to position [3743, 0]
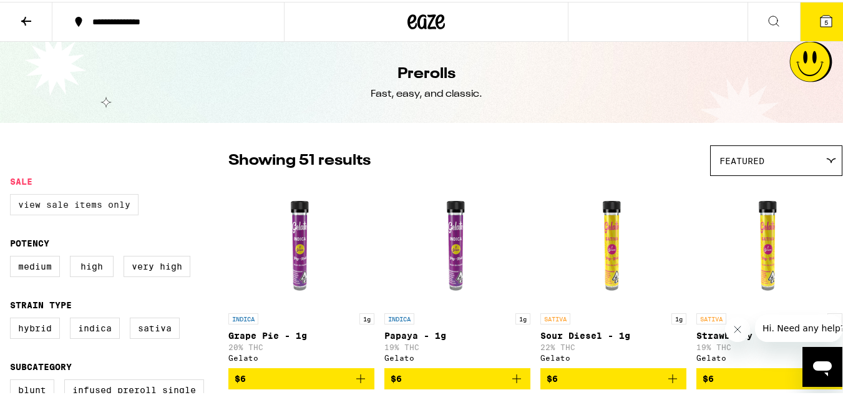
scroll to position [131, 0]
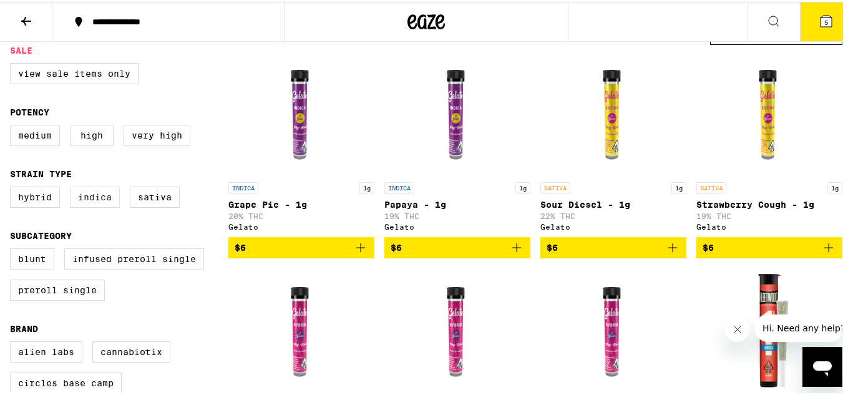
click at [117, 196] on label "Indica" at bounding box center [95, 195] width 50 height 21
click at [13, 187] on input "Indica" at bounding box center [12, 187] width 1 height 1
checkbox input "true"
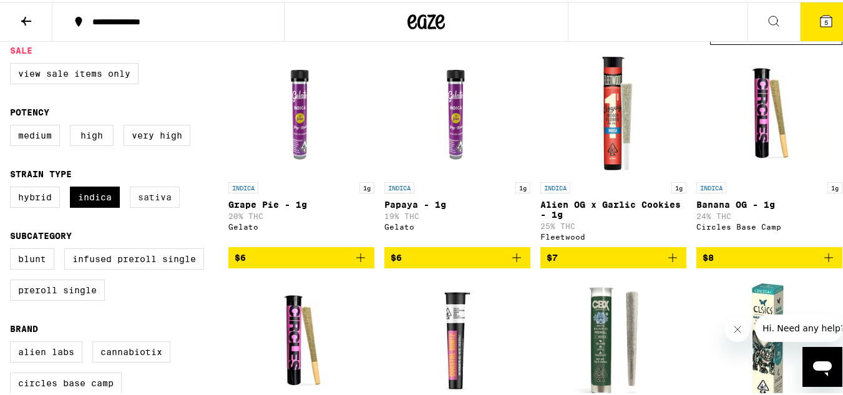
click at [145, 202] on label "Sativa" at bounding box center [155, 195] width 50 height 21
click at [13, 187] on input "Sativa" at bounding box center [12, 187] width 1 height 1
checkbox input "true"
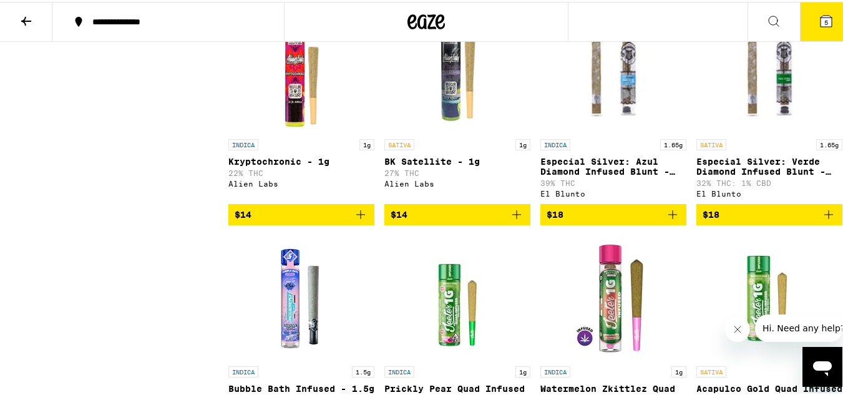
scroll to position [1301, 0]
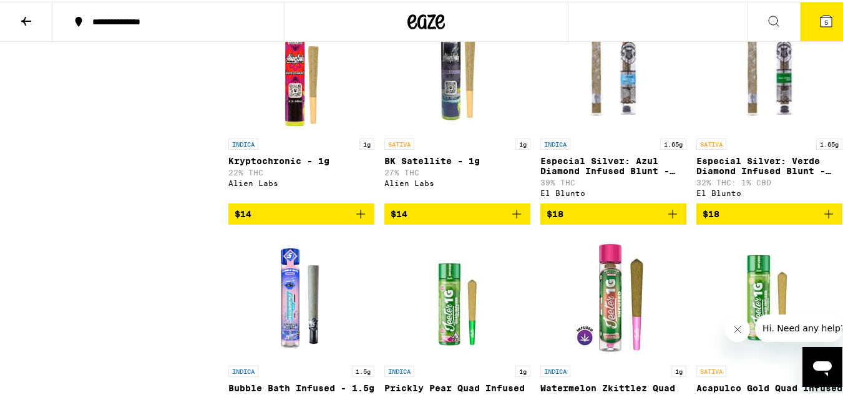
click at [425, 164] on p "BK Satellite - 1g" at bounding box center [457, 159] width 146 height 10
click at [273, 164] on p "Kryptochronic - 1g" at bounding box center [301, 159] width 146 height 10
click at [359, 220] on icon "Add to bag" at bounding box center [360, 212] width 15 height 15
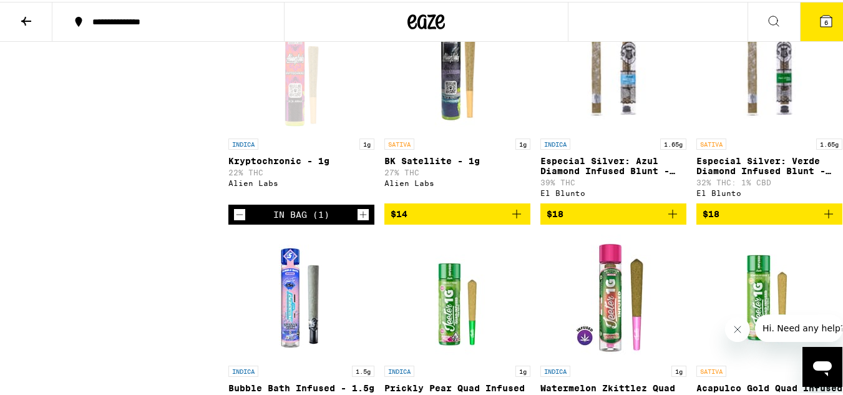
click at [517, 220] on icon "Add to bag" at bounding box center [516, 212] width 15 height 15
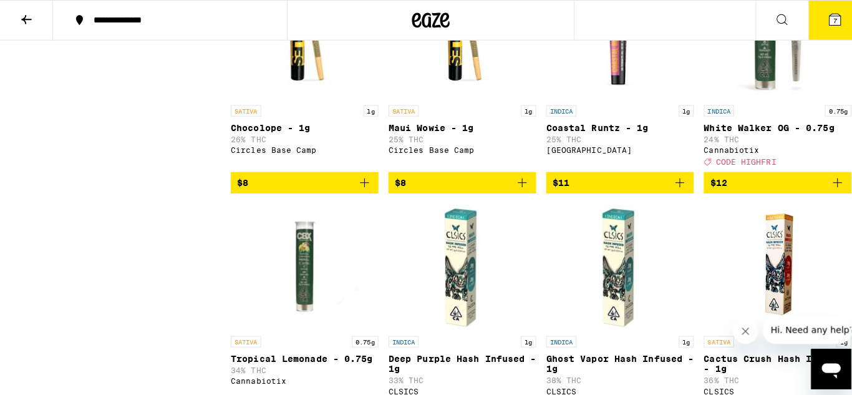
scroll to position [651, 0]
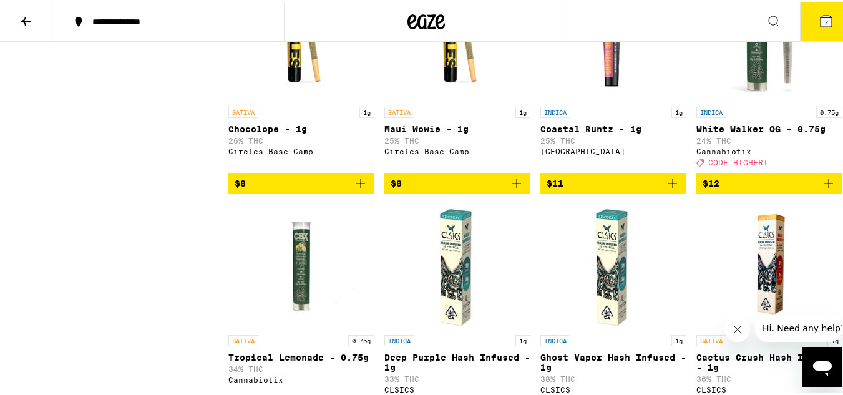
click at [260, 132] on p "Chocolope - 1g" at bounding box center [301, 127] width 146 height 10
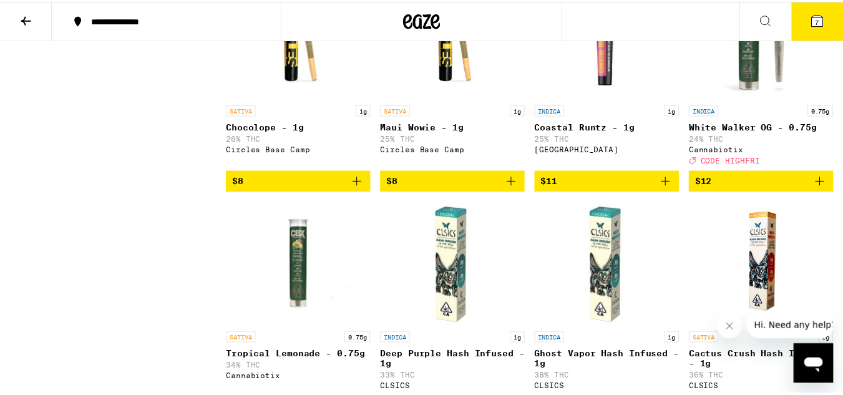
scroll to position [638, 0]
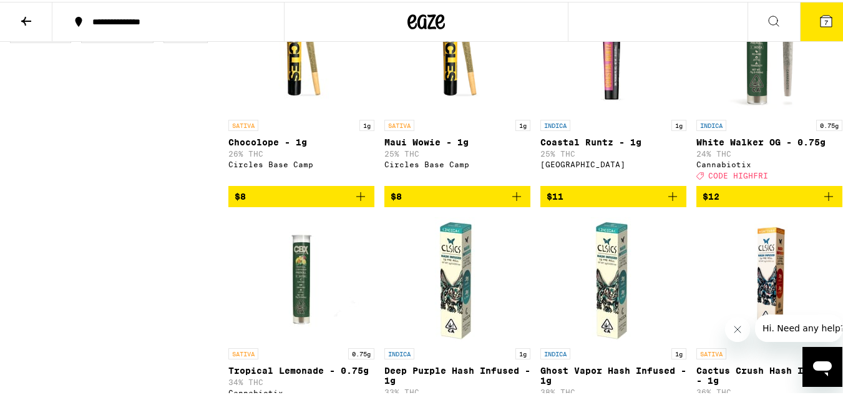
click at [360, 202] on icon "Add to bag" at bounding box center [360, 194] width 15 height 15
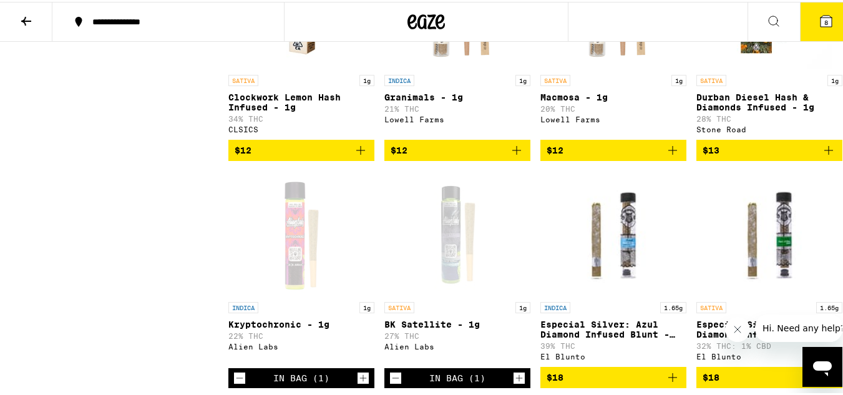
scroll to position [1270, 0]
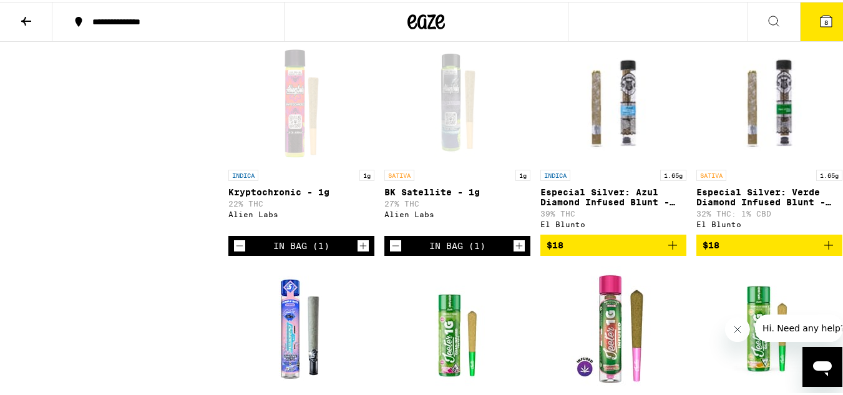
click at [390, 251] on icon "Decrement" at bounding box center [395, 243] width 11 height 15
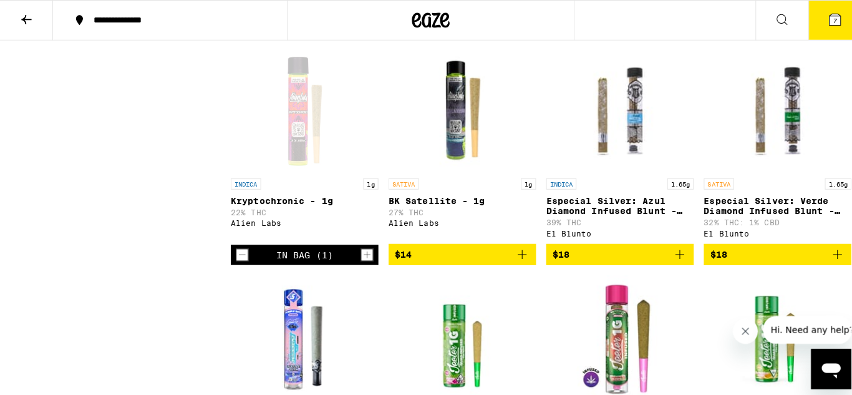
scroll to position [1261, 0]
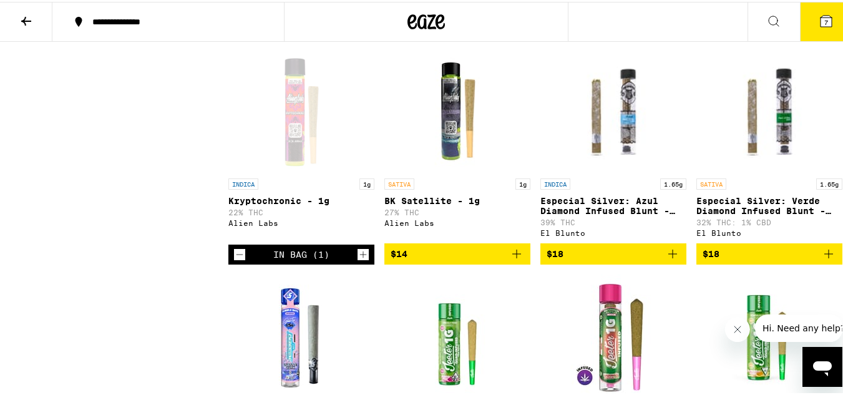
click at [802, 20] on button "7" at bounding box center [826, 20] width 52 height 39
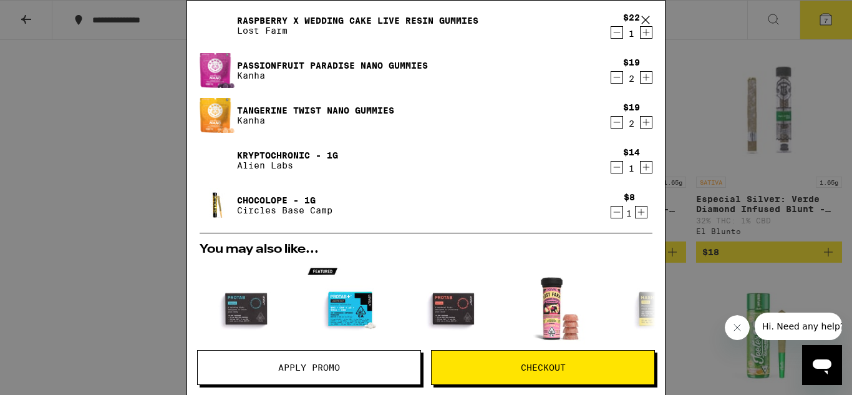
scroll to position [32, 0]
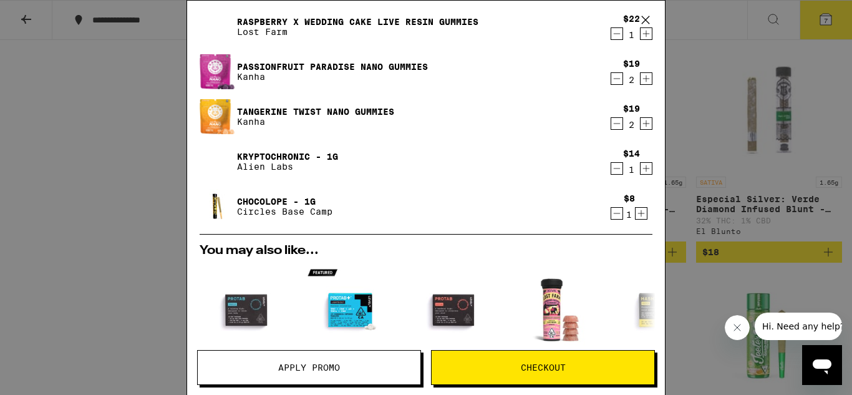
click at [641, 77] on icon "Increment" at bounding box center [646, 78] width 11 height 15
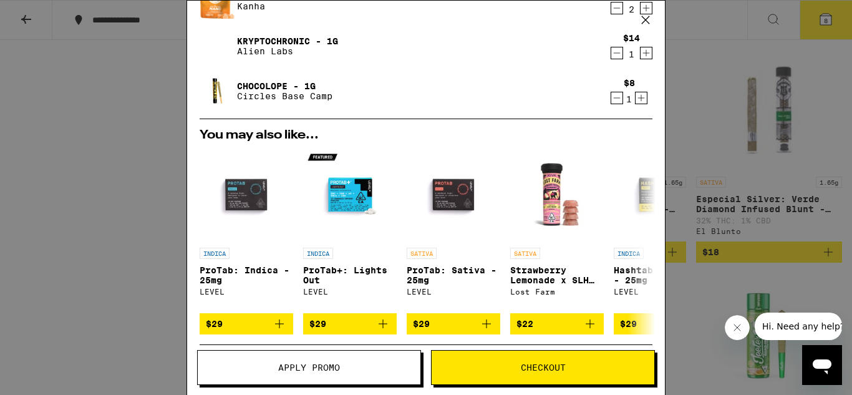
scroll to position [148, 0]
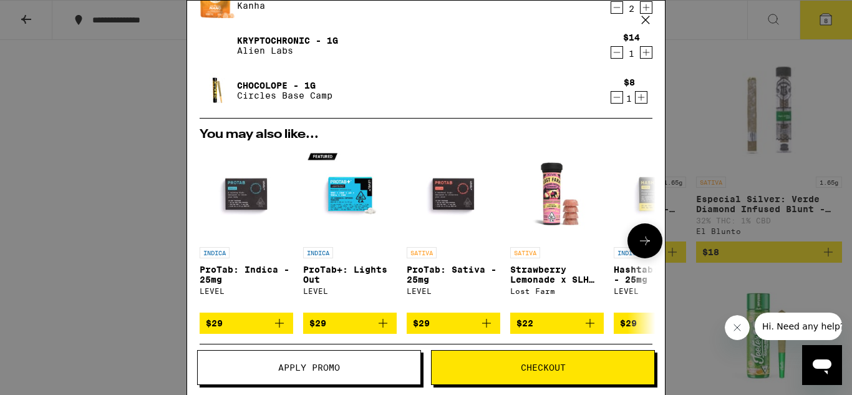
click at [638, 246] on icon at bounding box center [645, 240] width 15 height 15
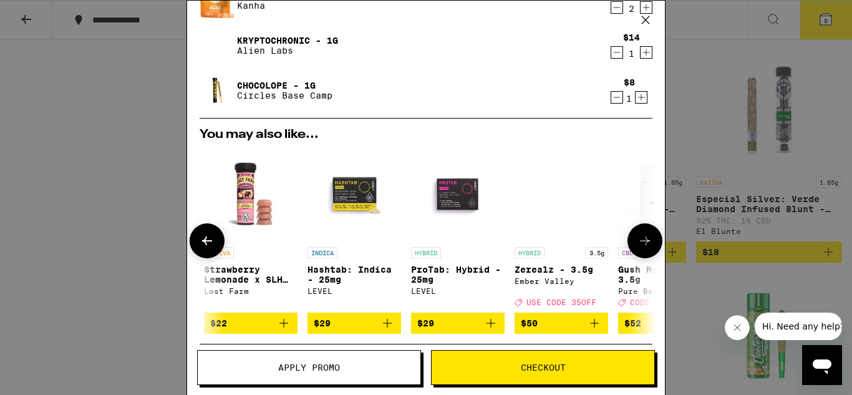
scroll to position [0, 308]
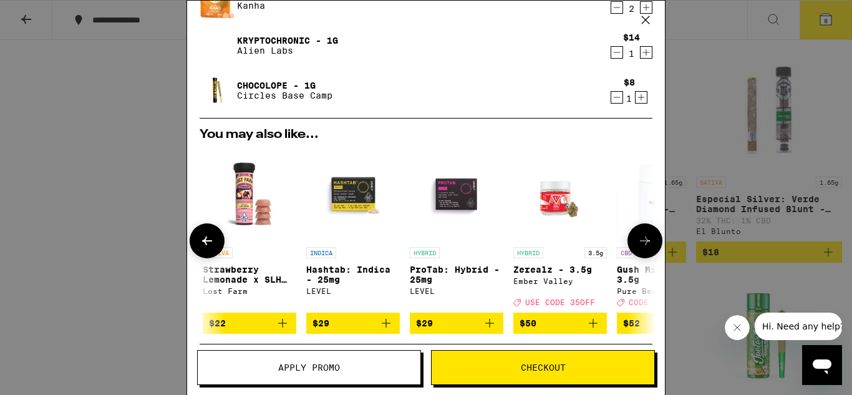
click at [638, 246] on icon at bounding box center [645, 240] width 15 height 15
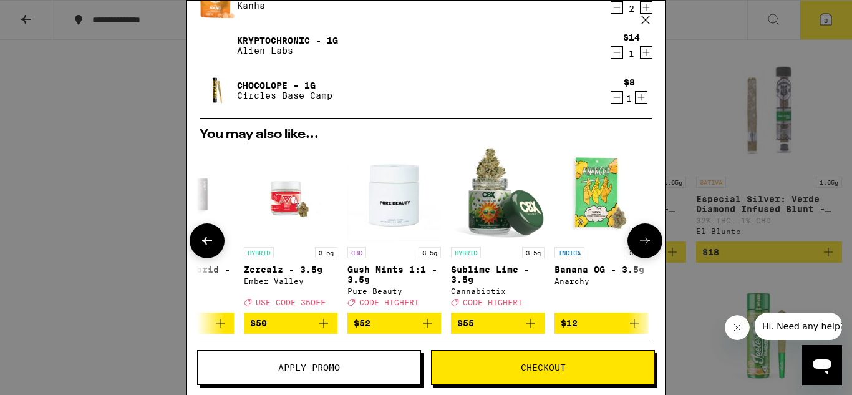
scroll to position [0, 592]
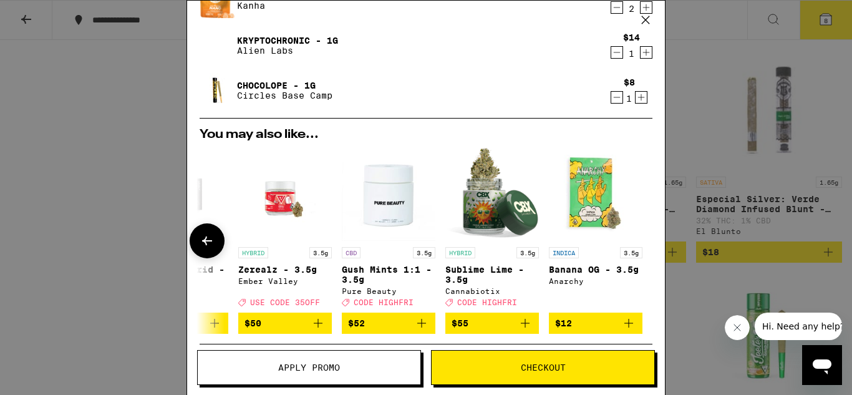
click at [190, 250] on div at bounding box center [207, 240] width 35 height 35
click at [206, 245] on icon at bounding box center [207, 240] width 10 height 9
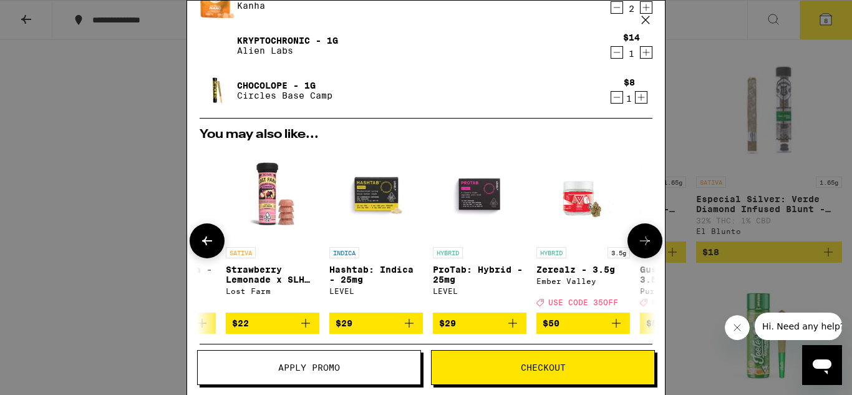
click at [206, 245] on icon at bounding box center [207, 240] width 10 height 9
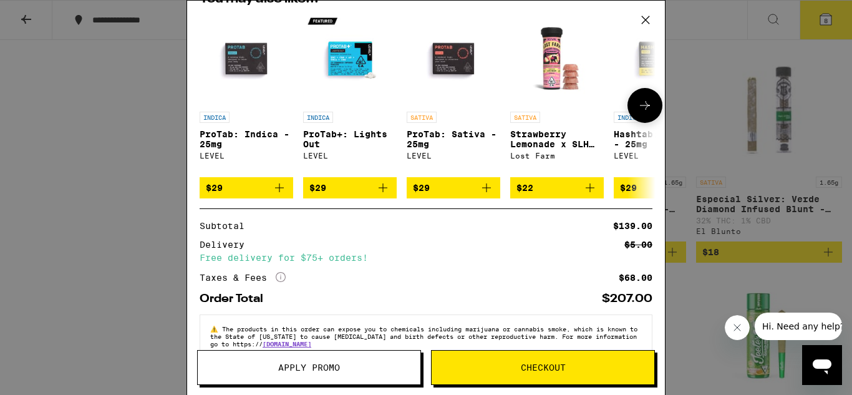
scroll to position [283, 0]
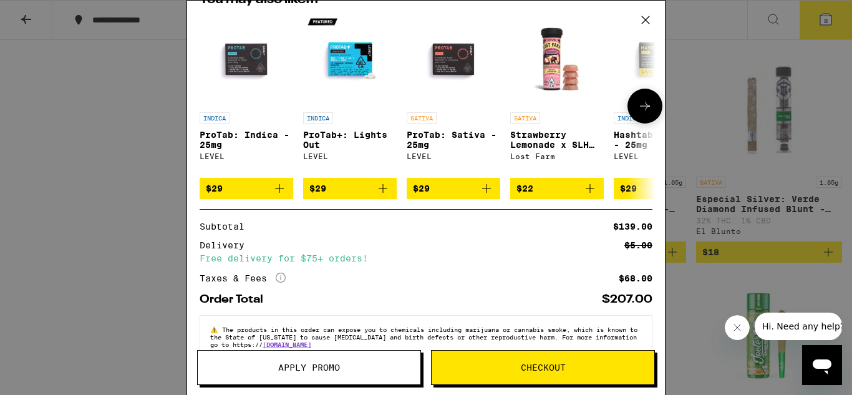
click at [643, 107] on icon at bounding box center [645, 106] width 15 height 15
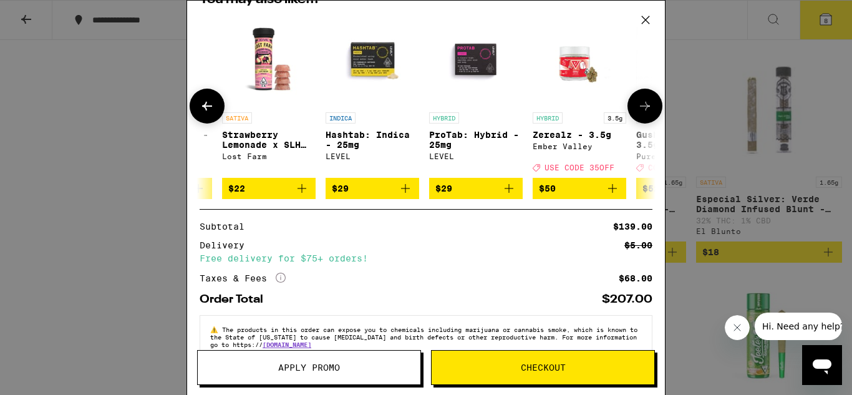
scroll to position [0, 308]
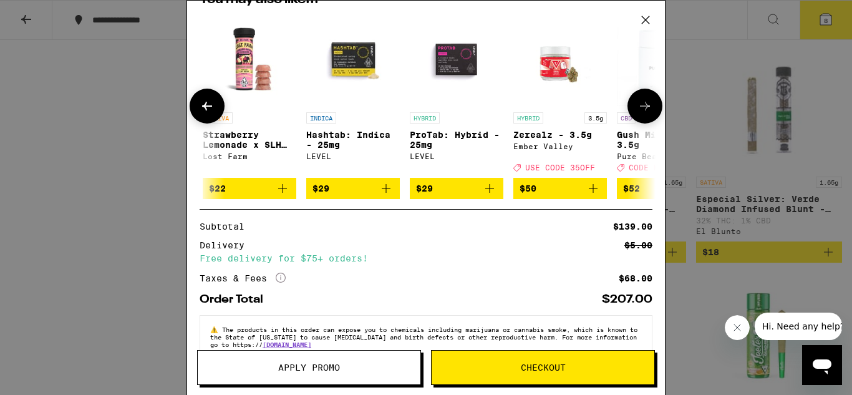
click at [643, 107] on icon at bounding box center [645, 106] width 15 height 15
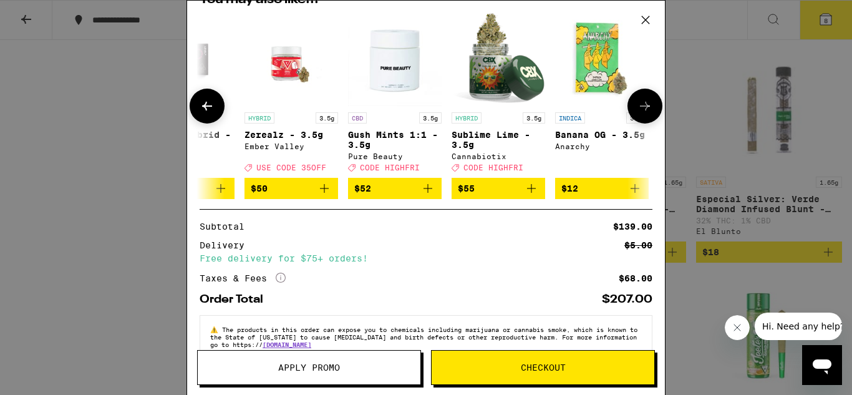
scroll to position [0, 592]
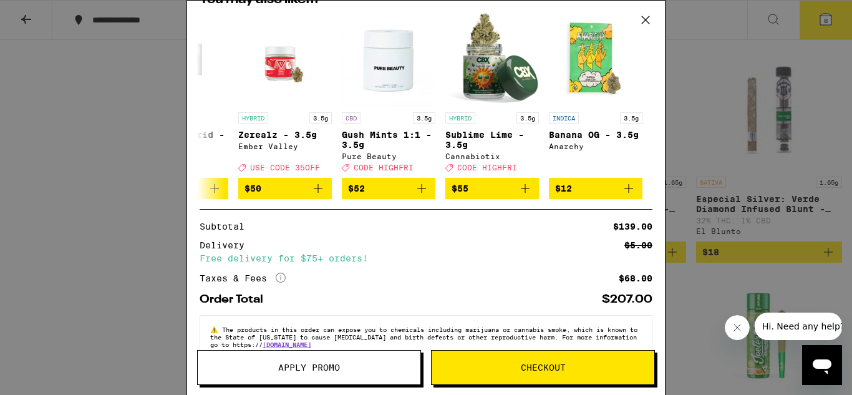
click at [365, 360] on button "Apply Promo" at bounding box center [309, 367] width 224 height 35
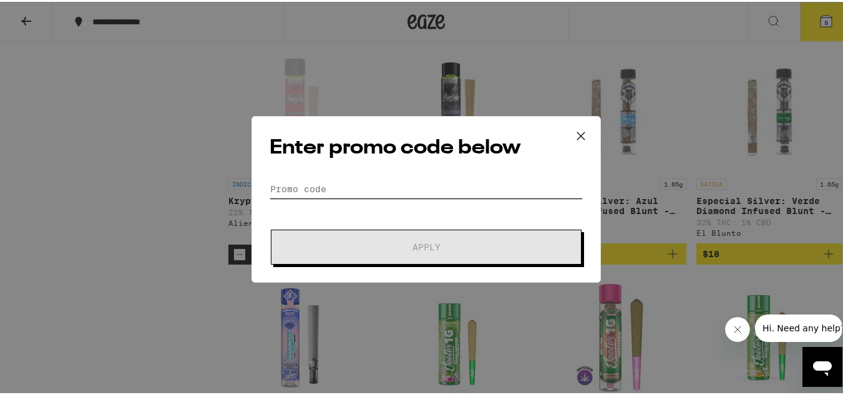
click at [356, 190] on input "Promo Code" at bounding box center [425, 187] width 313 height 19
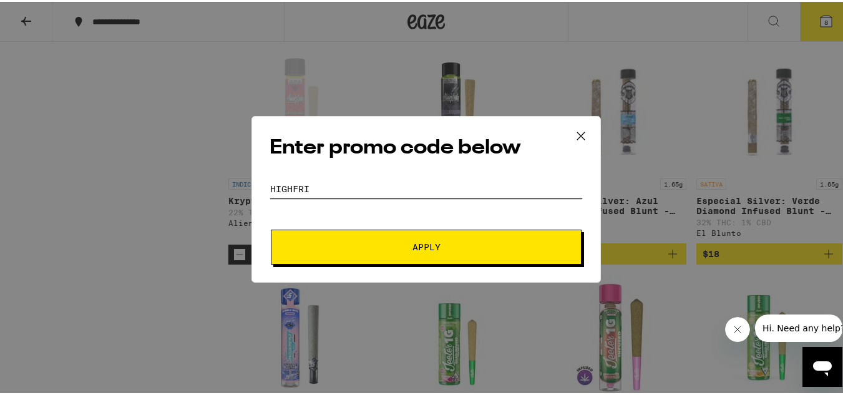
type input "highfri"
click at [364, 241] on span "Apply" at bounding box center [426, 245] width 225 height 9
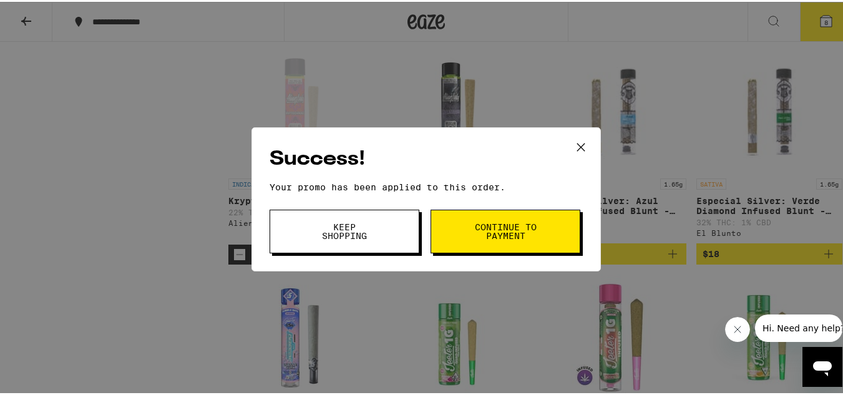
click at [364, 241] on button "Keep Shopping" at bounding box center [344, 230] width 150 height 44
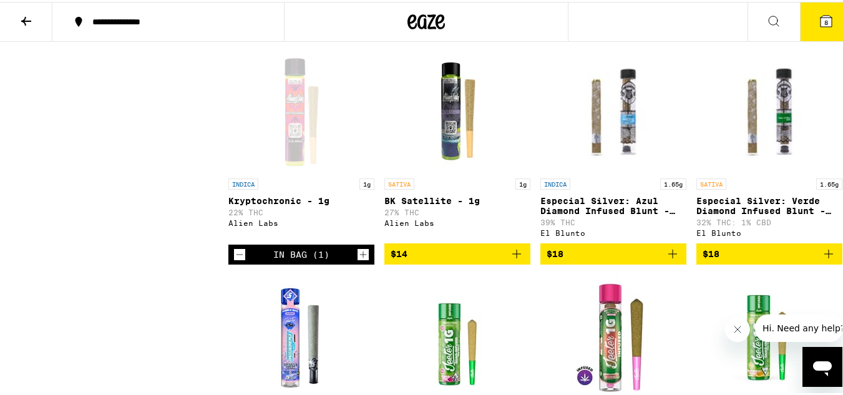
click at [818, 12] on icon at bounding box center [825, 19] width 15 height 15
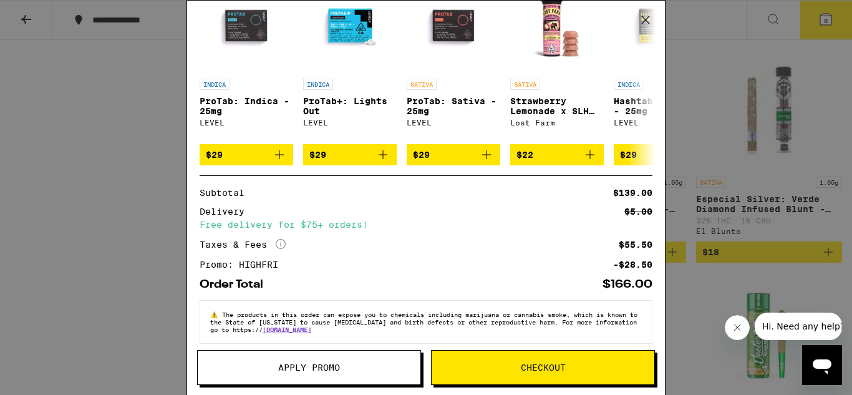
scroll to position [317, 0]
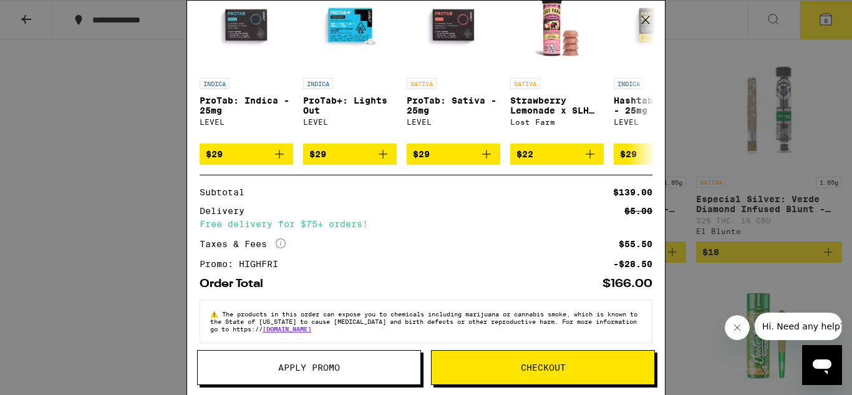
click at [516, 370] on span "Checkout" at bounding box center [543, 367] width 223 height 9
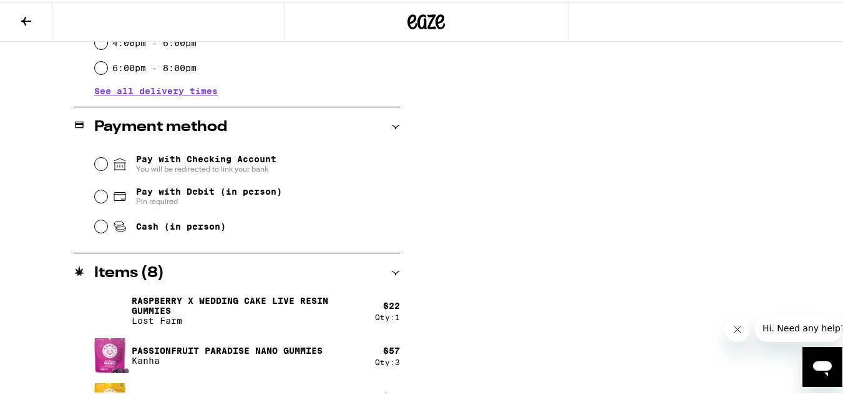
scroll to position [462, 0]
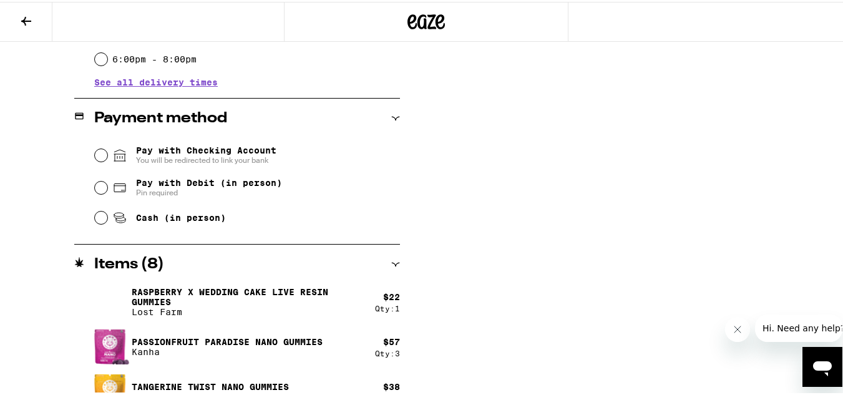
click at [151, 186] on span "Pay with Debit (in person)" at bounding box center [209, 181] width 146 height 10
click at [107, 187] on input "Pay with Debit (in person) Pin required" at bounding box center [101, 186] width 12 height 12
radio input "true"
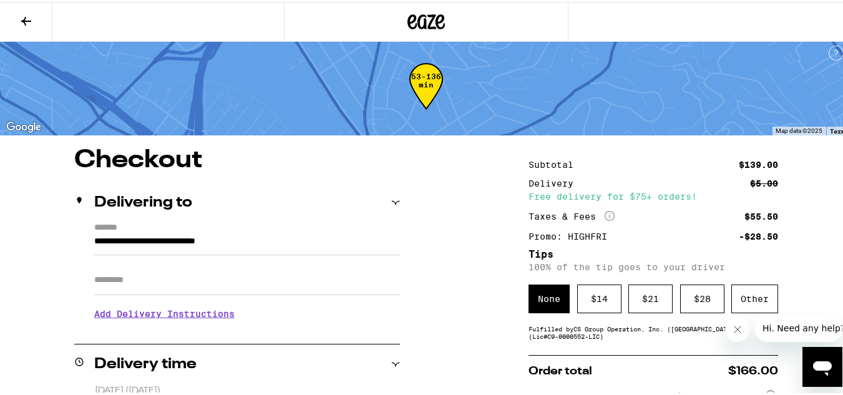
scroll to position [134, 0]
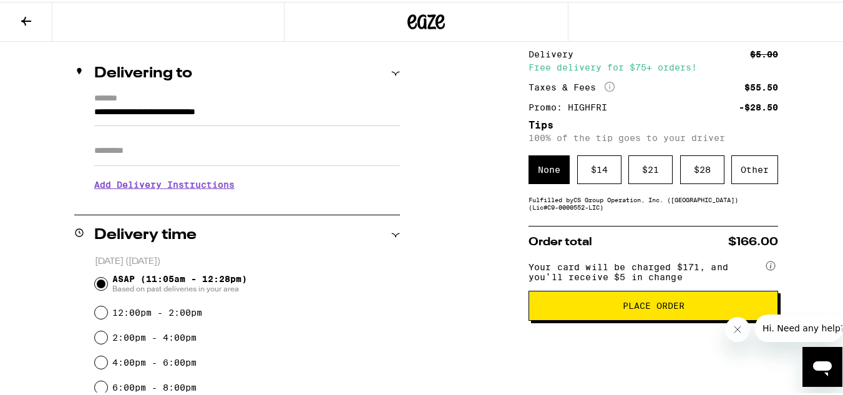
click at [643, 319] on button "Place Order" at bounding box center [653, 304] width 250 height 30
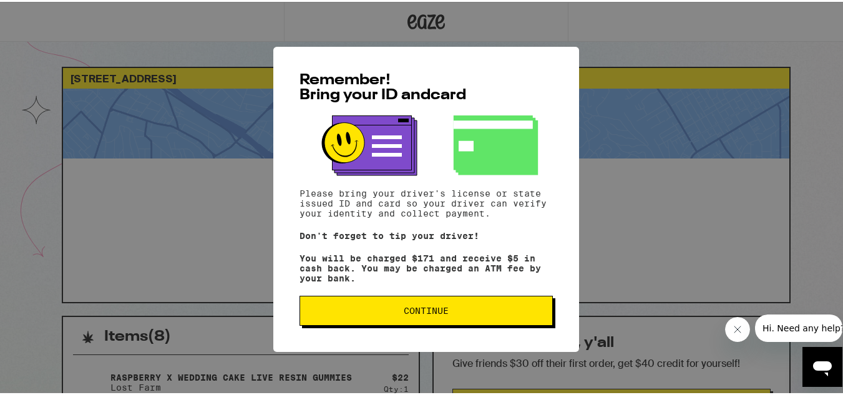
click at [480, 304] on button "Continue" at bounding box center [425, 309] width 253 height 30
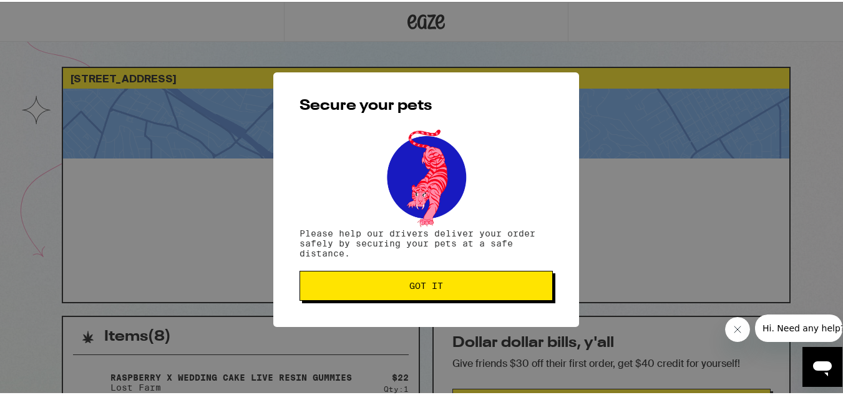
click at [472, 288] on span "Got it" at bounding box center [426, 283] width 232 height 9
